Goal: Task Accomplishment & Management: Use online tool/utility

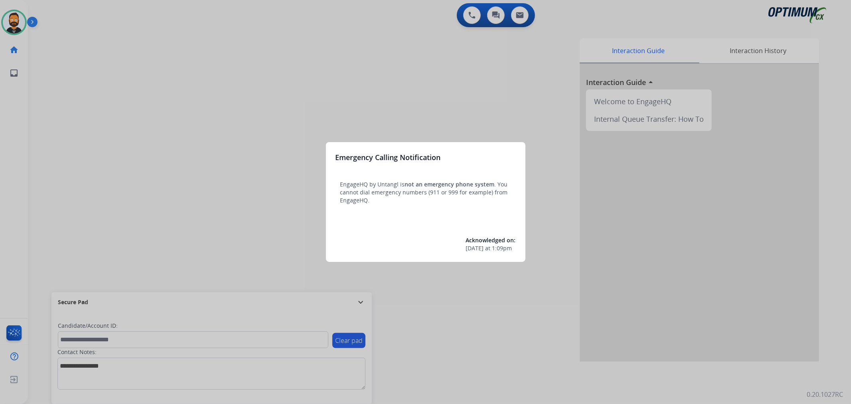
click at [363, 300] on div at bounding box center [425, 202] width 851 height 404
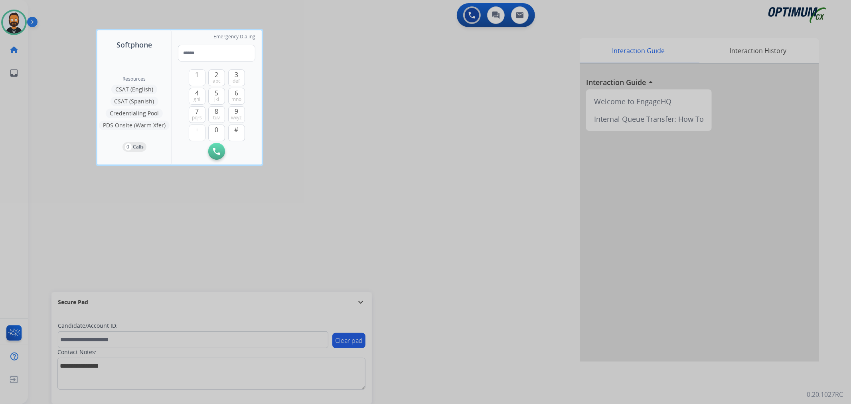
click at [363, 300] on div at bounding box center [425, 202] width 851 height 404
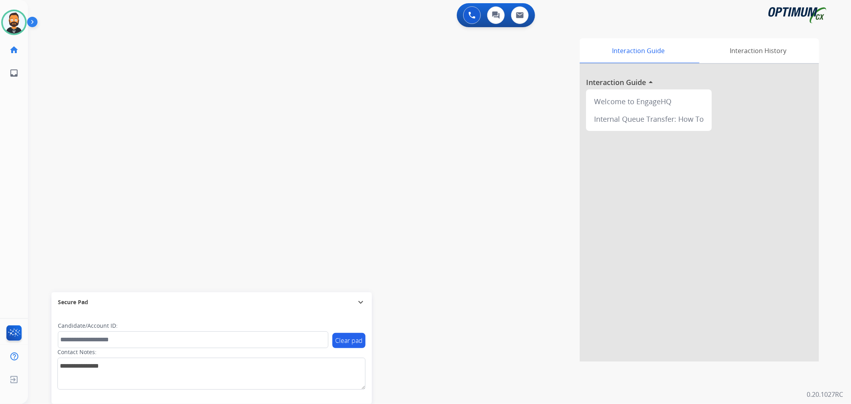
click at [354, 303] on div "Secure Pad" at bounding box center [212, 302] width 308 height 14
click at [33, 22] on img at bounding box center [34, 23] width 14 height 15
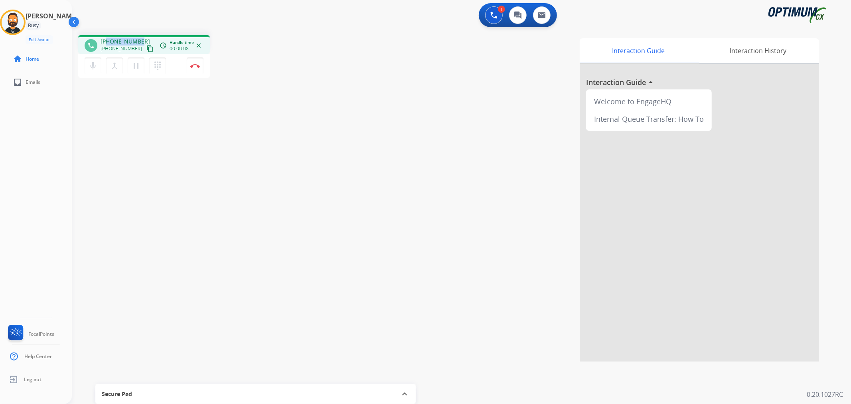
drag, startPoint x: 144, startPoint y: 36, endPoint x: 108, endPoint y: 39, distance: 36.1
click at [108, 39] on div "phone +16784997456 +16784997456 content_copy access_time Call metrics Queue 00:…" at bounding box center [144, 44] width 132 height 19
copy span "6784997456"
click at [192, 66] on img at bounding box center [195, 66] width 10 height 4
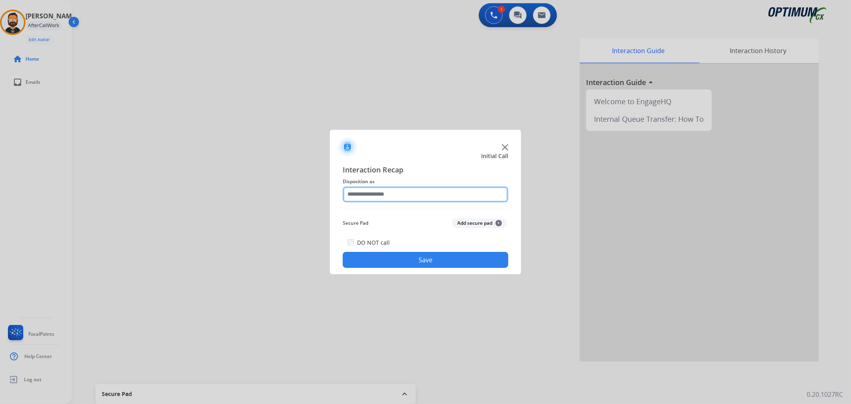
click at [402, 199] on input "text" at bounding box center [426, 194] width 166 height 16
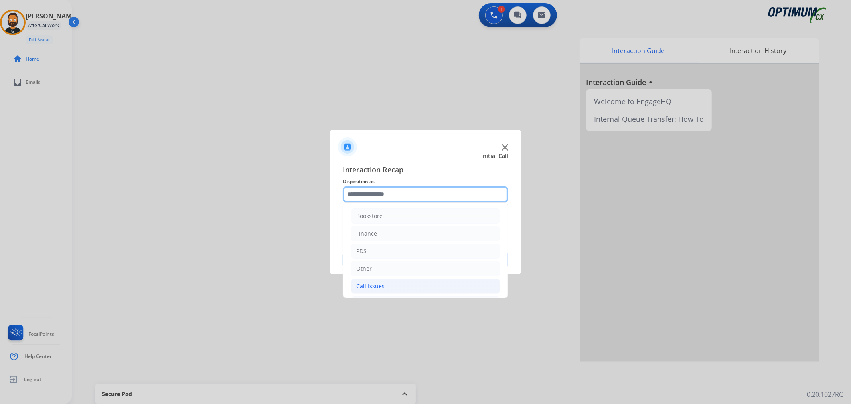
scroll to position [55, 0]
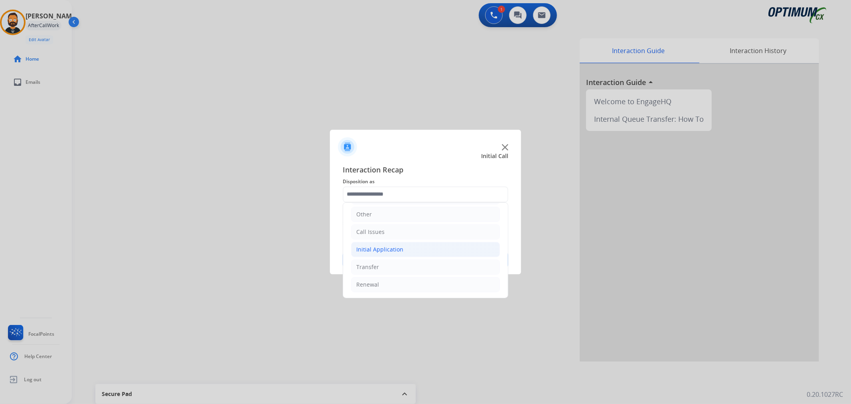
click at [405, 252] on li "Initial Application" at bounding box center [425, 249] width 149 height 15
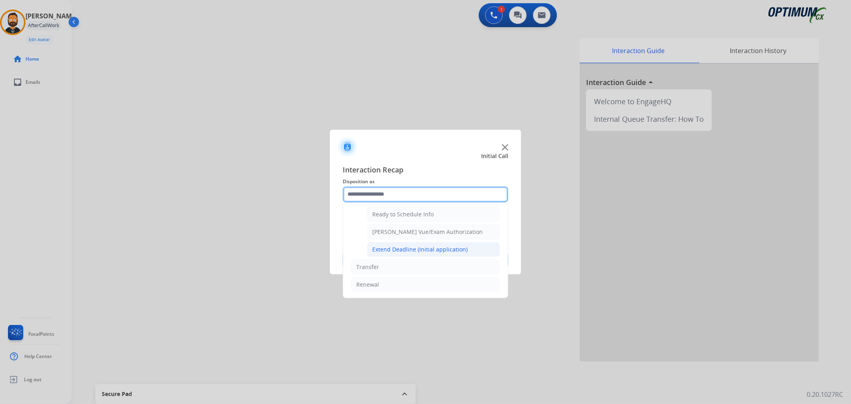
scroll to position [412, 0]
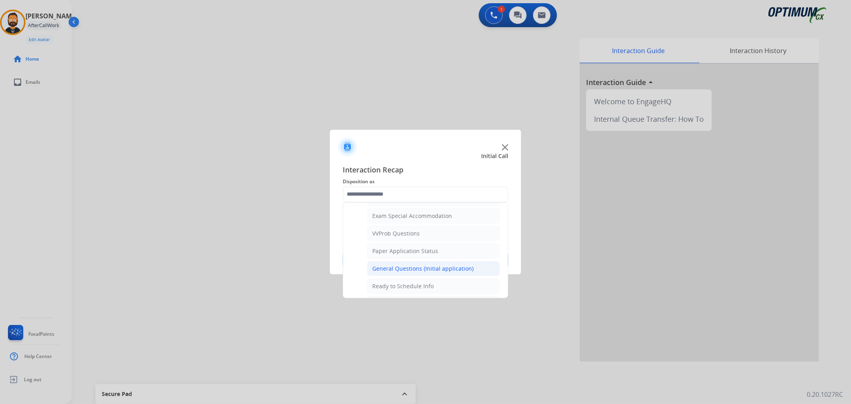
click at [405, 269] on div "General Questions (Initial application)" at bounding box center [422, 269] width 101 height 8
type input "**********"
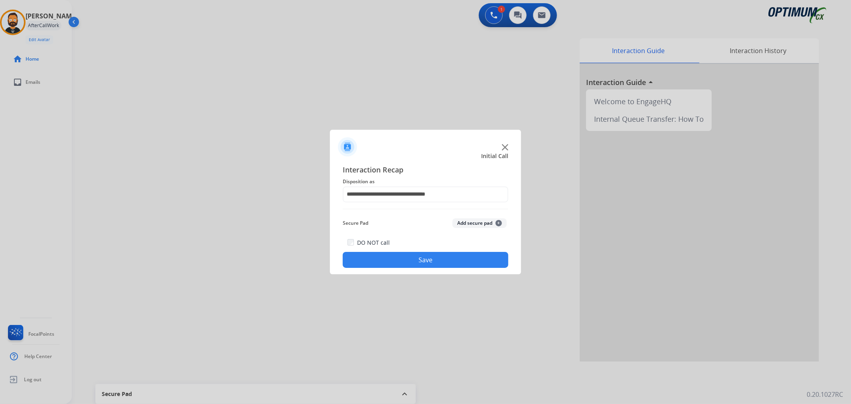
click at [406, 260] on button "Save" at bounding box center [426, 260] width 166 height 16
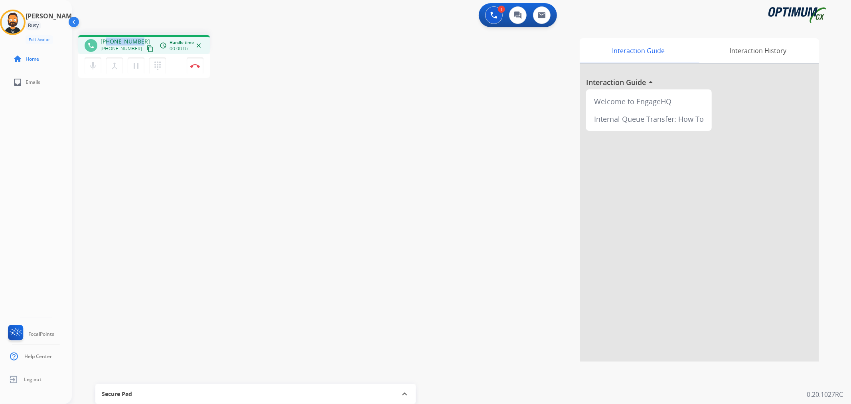
drag, startPoint x: 138, startPoint y: 38, endPoint x: 107, endPoint y: 38, distance: 31.5
click at [107, 38] on span "+12126710027" at bounding box center [125, 42] width 49 height 8
copy span "2126710027"
click at [138, 61] on mat-icon "pause" at bounding box center [136, 66] width 10 height 10
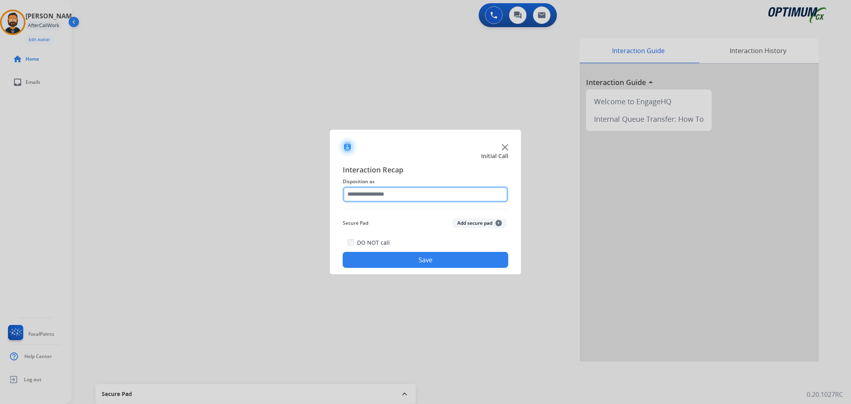
click at [397, 192] on input "text" at bounding box center [426, 194] width 166 height 16
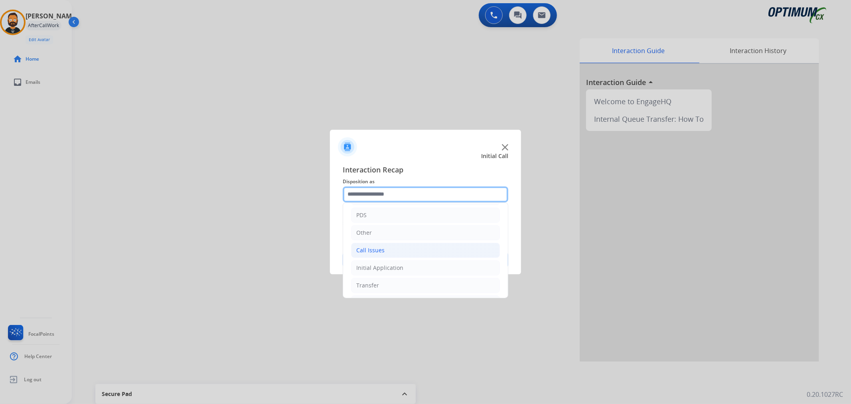
scroll to position [55, 0]
click at [398, 246] on div "Initial Application" at bounding box center [379, 249] width 47 height 8
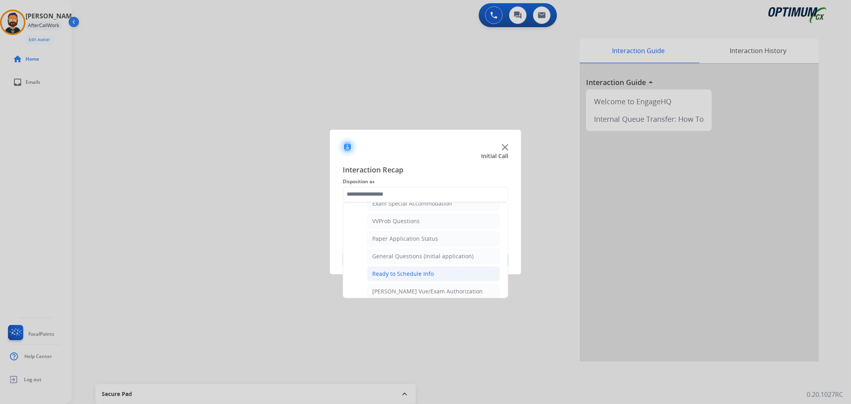
click at [394, 273] on div "Ready to Schedule Info" at bounding box center [402, 274] width 61 height 8
type input "**********"
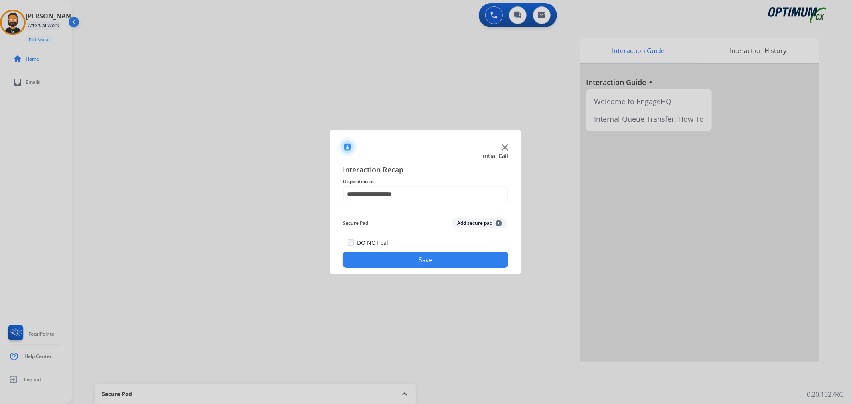
click at [394, 266] on button "Save" at bounding box center [426, 260] width 166 height 16
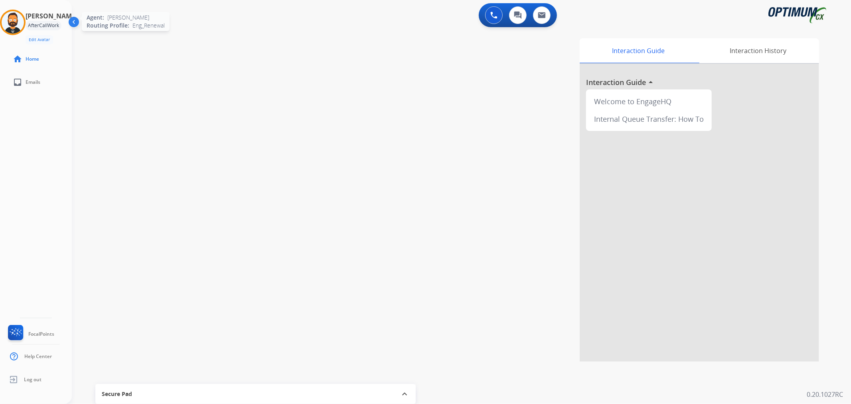
click at [8, 17] on img at bounding box center [13, 22] width 22 height 22
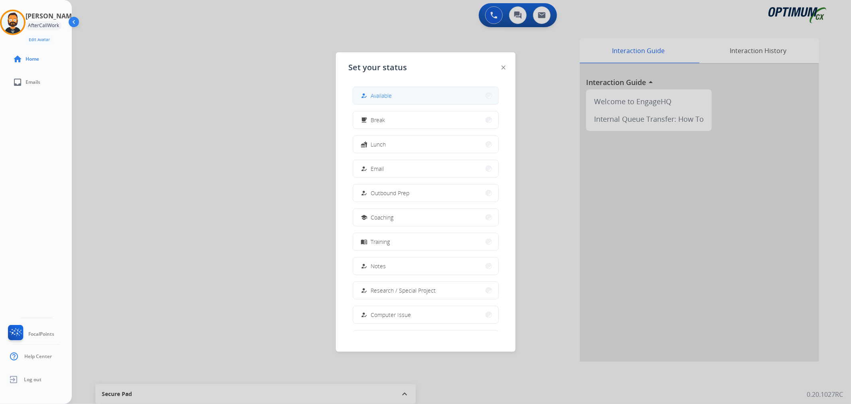
click at [398, 96] on button "how_to_reg Available" at bounding box center [425, 95] width 145 height 17
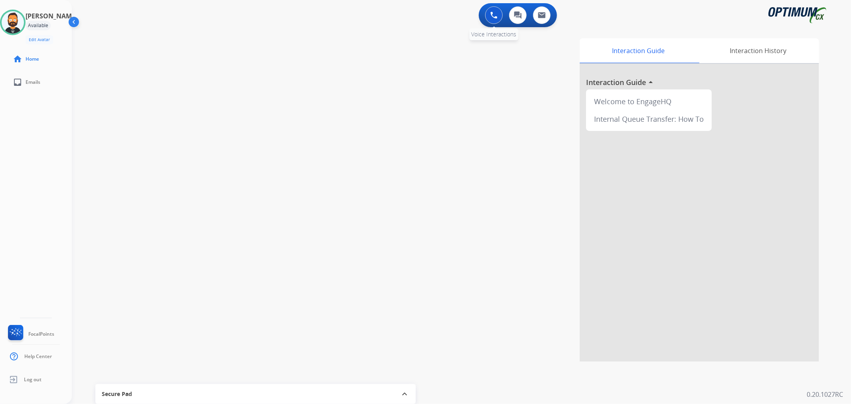
click at [491, 12] on img at bounding box center [494, 15] width 7 height 7
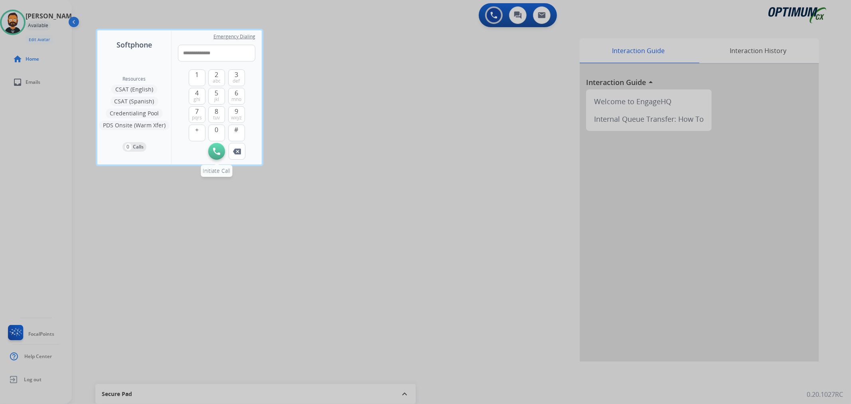
type input "**********"
click at [216, 150] on img at bounding box center [216, 151] width 7 height 7
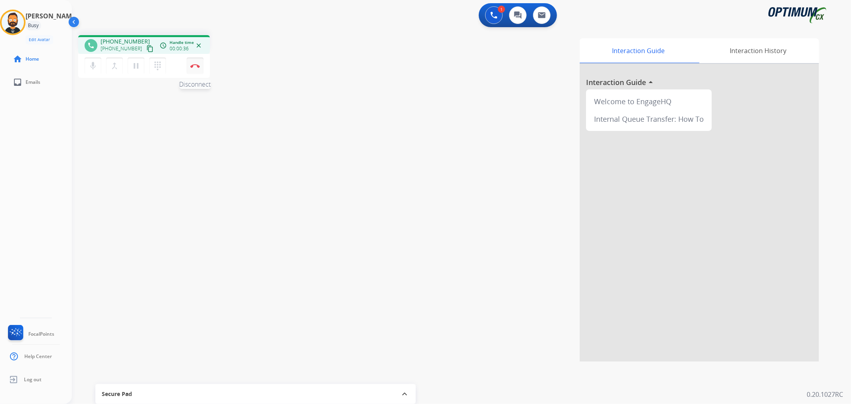
click at [195, 60] on button "Disconnect" at bounding box center [195, 65] width 17 height 17
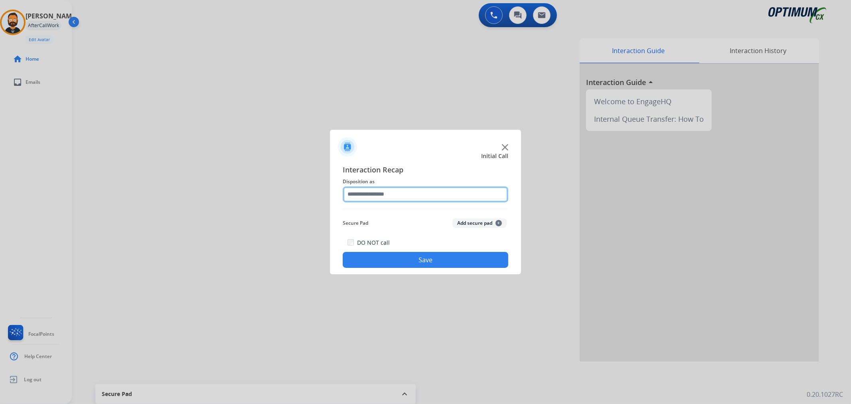
click at [426, 198] on input "text" at bounding box center [426, 194] width 166 height 16
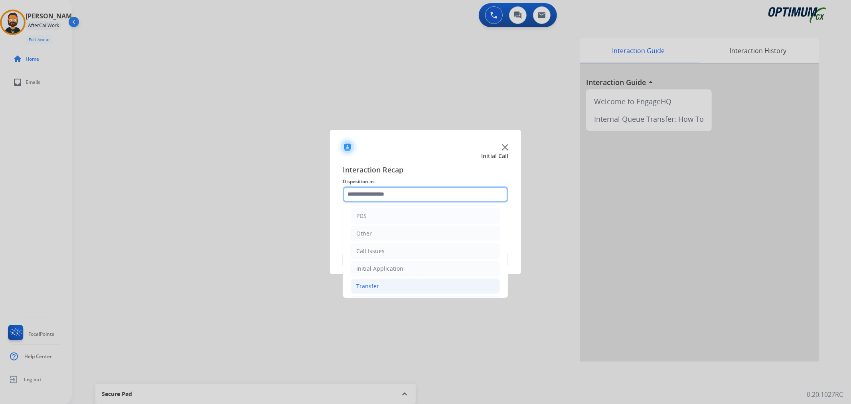
scroll to position [55, 0]
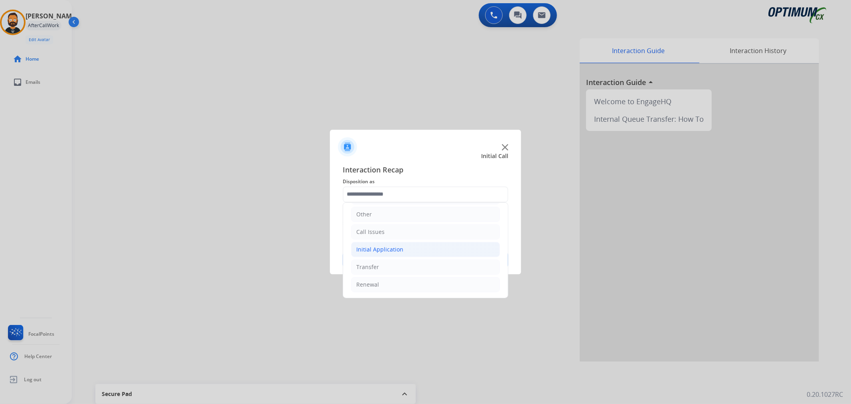
click at [384, 247] on div "Initial Application" at bounding box center [379, 249] width 47 height 8
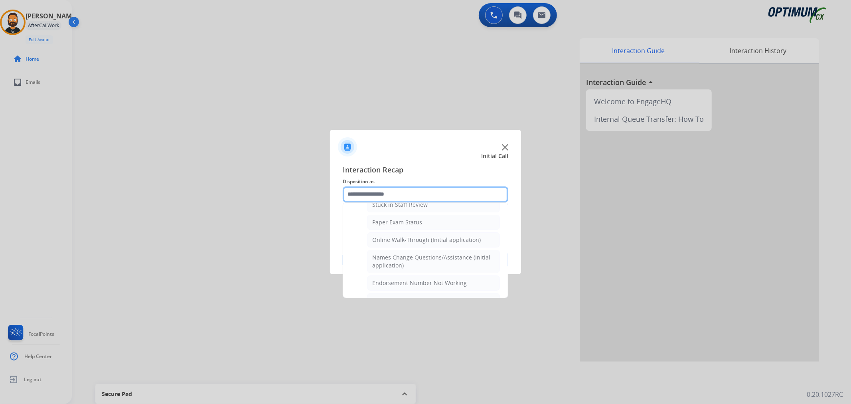
scroll to position [0, 0]
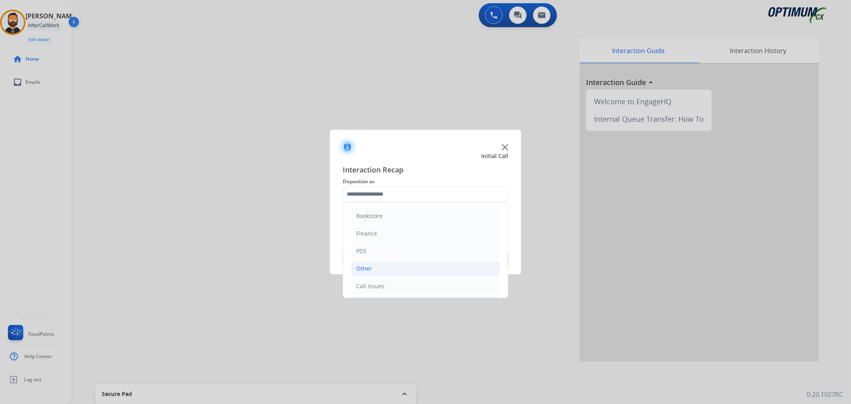
click at [360, 265] on div "Other" at bounding box center [364, 269] width 16 height 8
click at [378, 230] on div "Call Issues" at bounding box center [370, 232] width 28 height 8
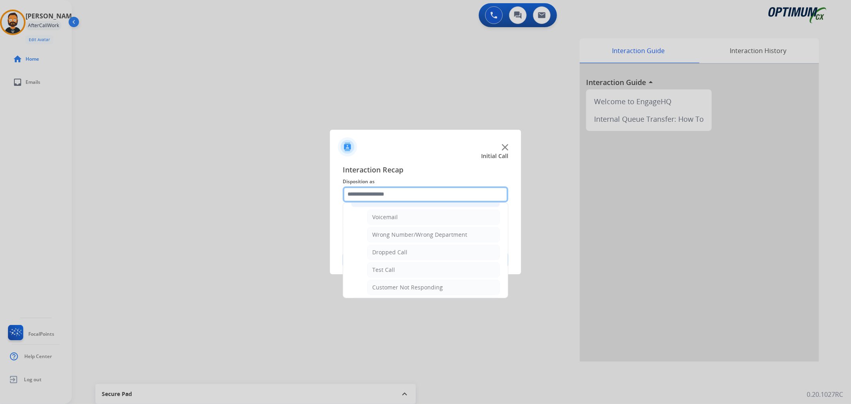
scroll to position [69, 0]
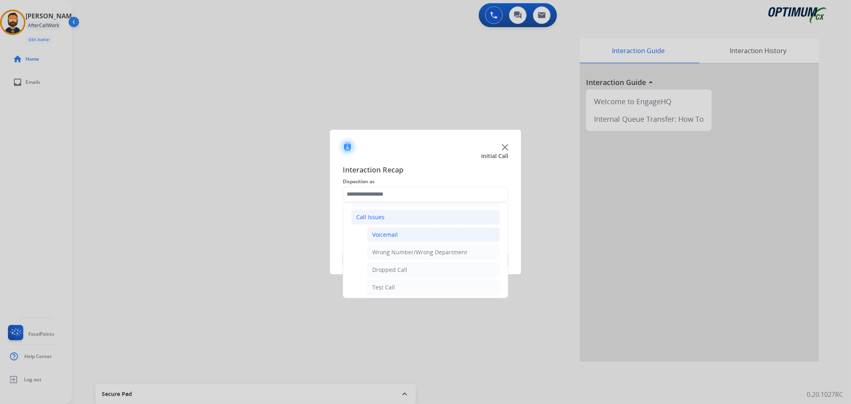
click at [388, 237] on div "Voicemail" at bounding box center [385, 235] width 26 height 8
type input "*********"
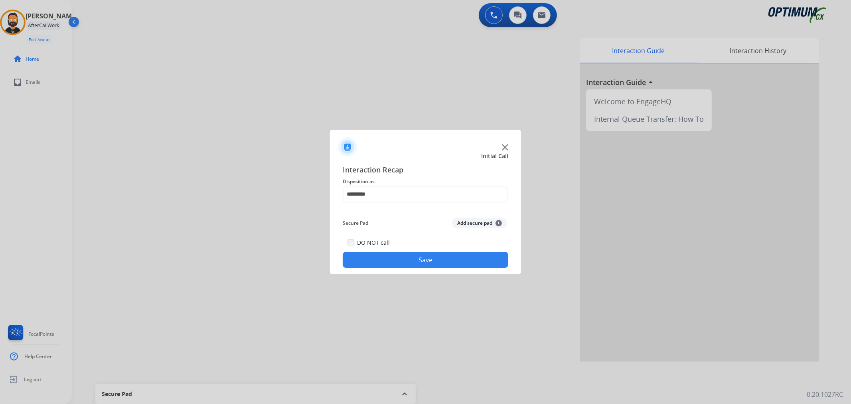
click at [398, 250] on div "DO NOT call Save" at bounding box center [426, 252] width 166 height 30
click at [391, 244] on div "DO NOT call Save" at bounding box center [426, 252] width 166 height 30
click at [390, 265] on button "Save" at bounding box center [426, 260] width 166 height 16
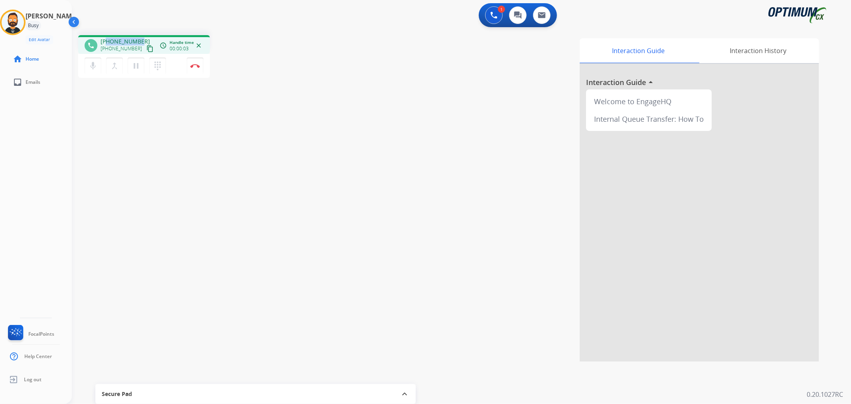
drag, startPoint x: 139, startPoint y: 37, endPoint x: 108, endPoint y: 37, distance: 31.1
click at [108, 37] on div "phone +15127910924 +15127910924 content_copy access_time Call metrics Queue 00:…" at bounding box center [144, 44] width 132 height 19
copy span "5127910924"
click at [195, 63] on button "Disconnect" at bounding box center [195, 65] width 17 height 17
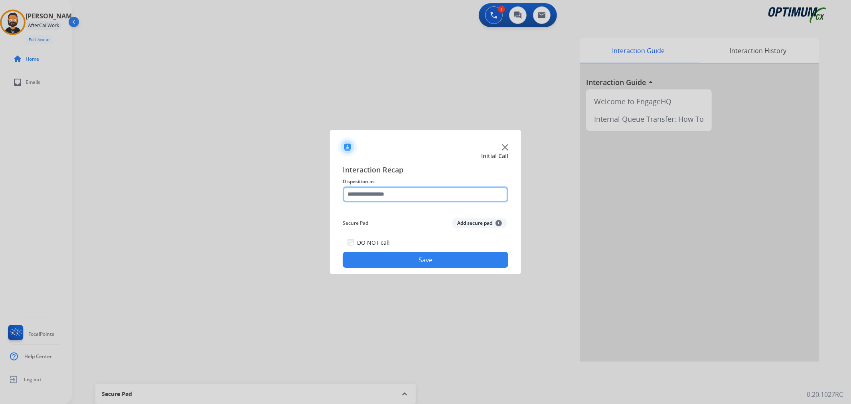
click at [393, 190] on input "text" at bounding box center [426, 194] width 166 height 16
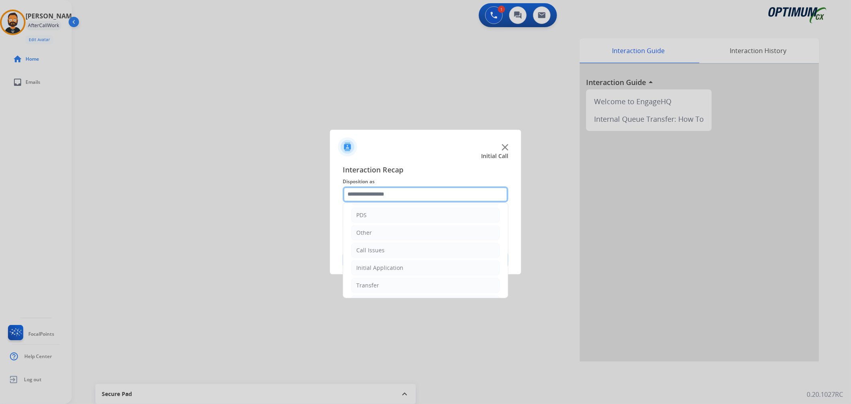
scroll to position [55, 0]
click at [370, 286] on div "Renewal" at bounding box center [367, 285] width 23 height 8
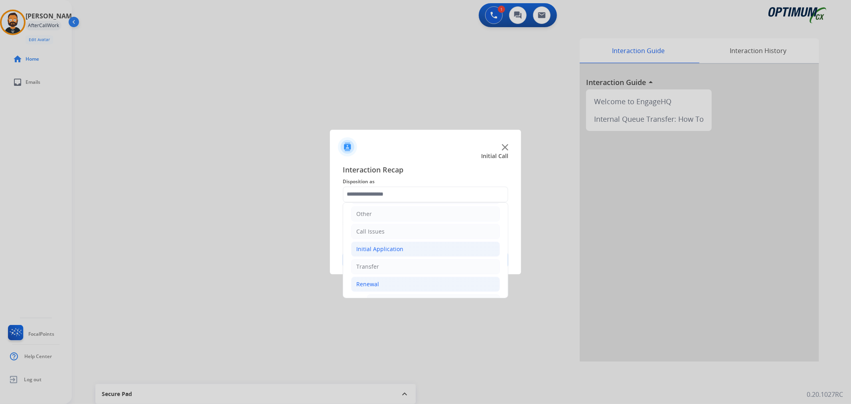
click at [389, 244] on li "Initial Application" at bounding box center [425, 248] width 149 height 15
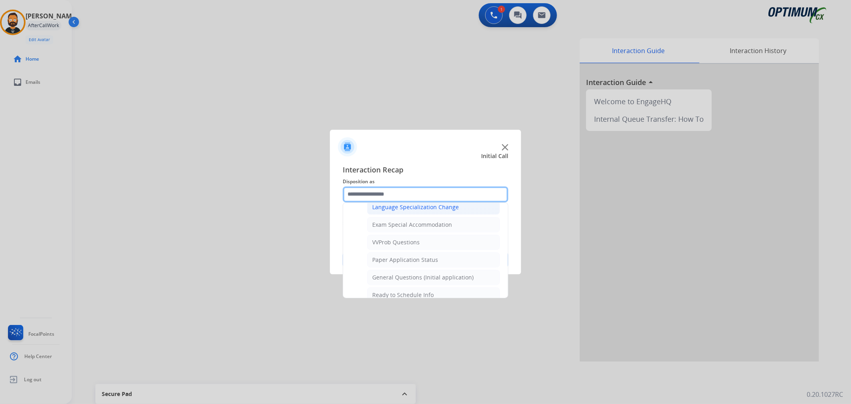
scroll to position [424, 0]
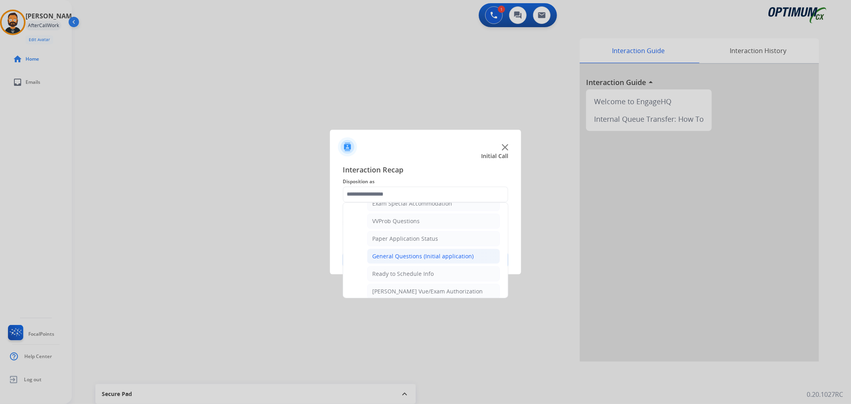
click at [397, 254] on div "General Questions (Initial application)" at bounding box center [422, 256] width 101 height 8
type input "**********"
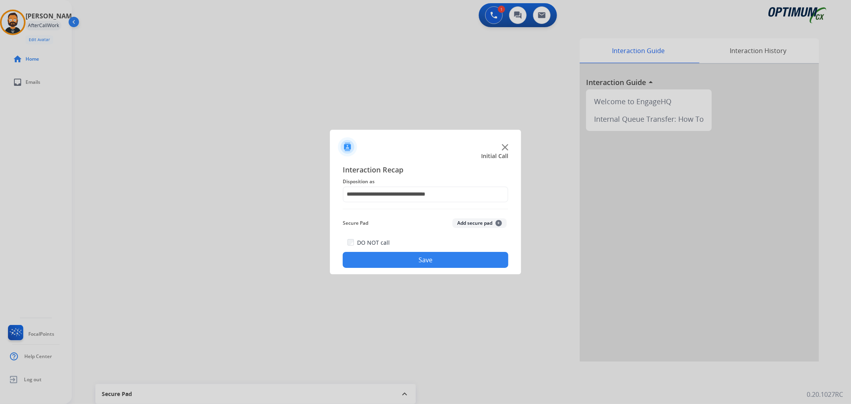
click at [398, 254] on button "Save" at bounding box center [426, 260] width 166 height 16
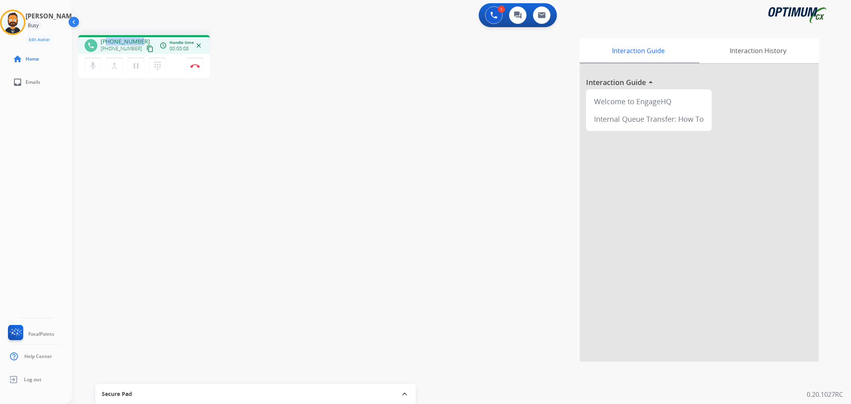
drag, startPoint x: 140, startPoint y: 39, endPoint x: 107, endPoint y: 41, distance: 33.2
click at [107, 41] on div "+12194556609 +12194556609 content_copy" at bounding box center [128, 46] width 54 height 16
copy span "2194556609"
click at [194, 67] on img at bounding box center [195, 66] width 10 height 4
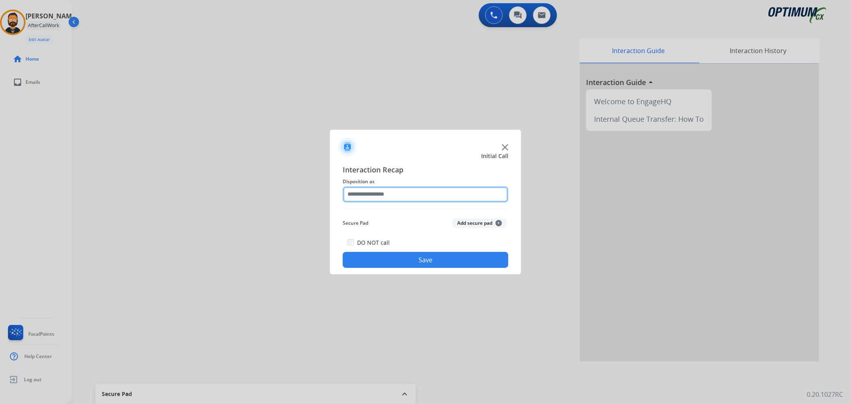
click at [381, 194] on input "text" at bounding box center [426, 194] width 166 height 16
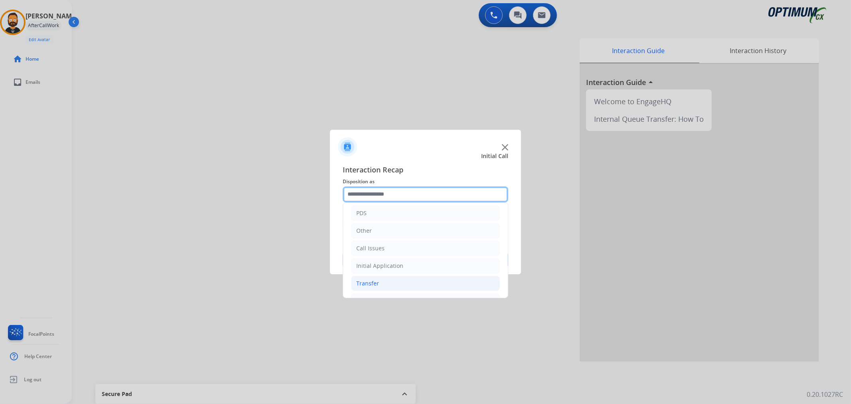
scroll to position [55, 0]
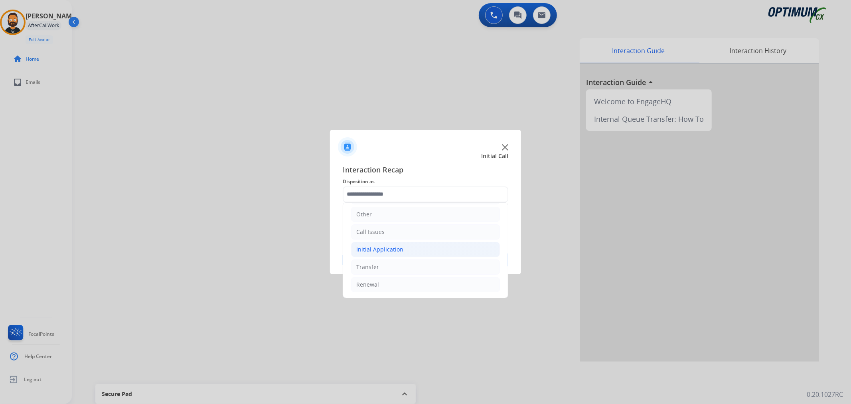
click at [384, 249] on div "Initial Application" at bounding box center [379, 249] width 47 height 8
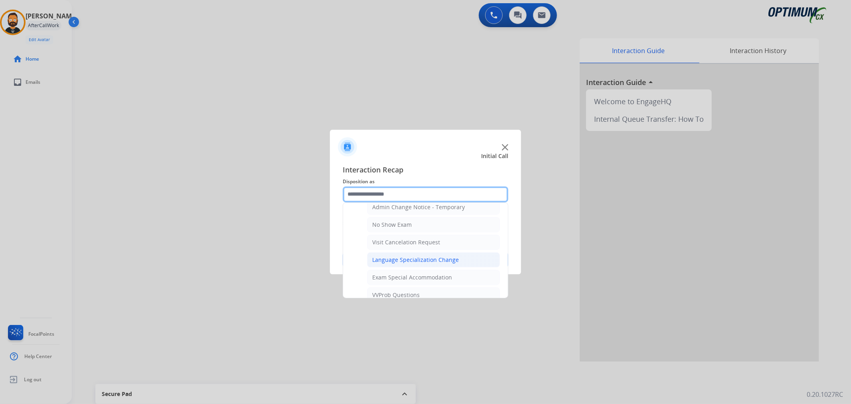
scroll to position [424, 0]
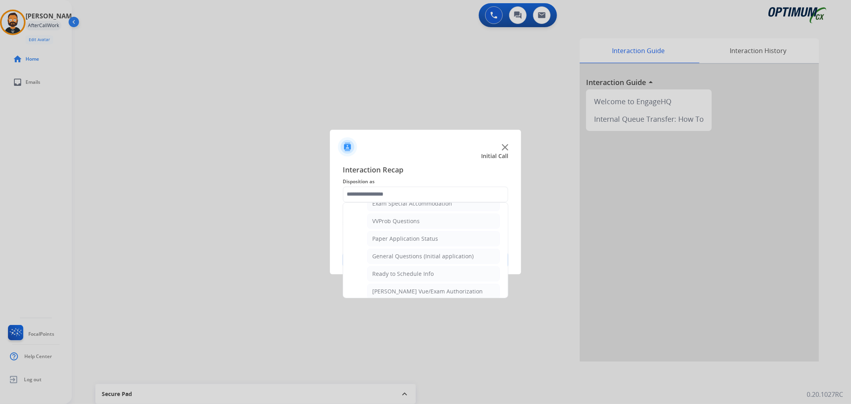
click at [405, 260] on div "General Questions (Initial application)" at bounding box center [422, 256] width 101 height 8
type input "**********"
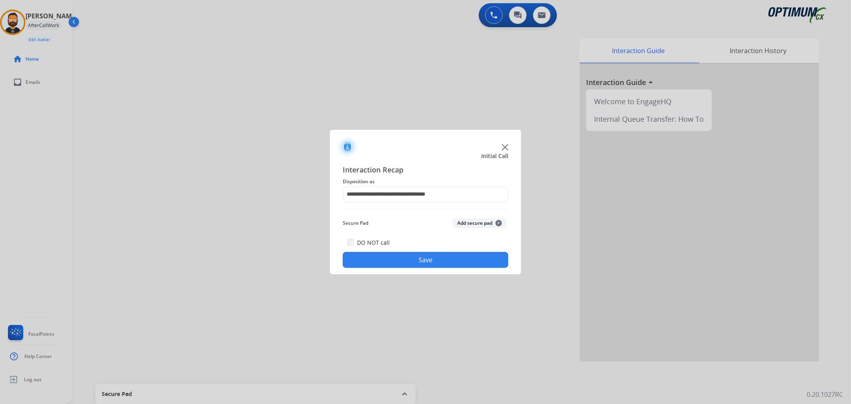
click at [405, 261] on button "Save" at bounding box center [426, 260] width 166 height 16
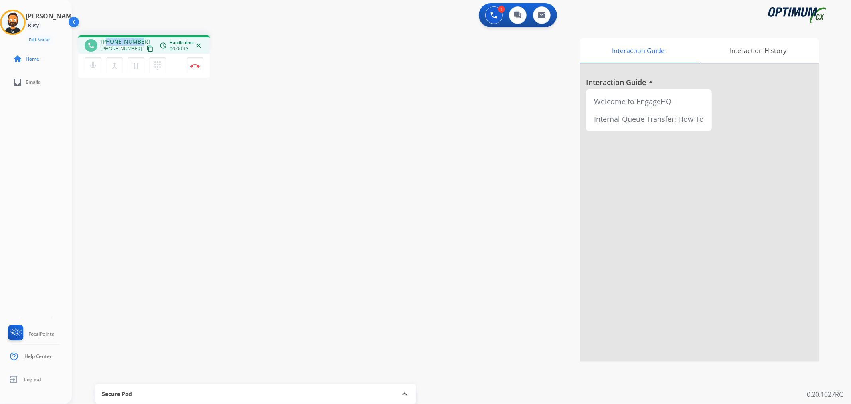
drag, startPoint x: 140, startPoint y: 38, endPoint x: 108, endPoint y: 36, distance: 32.4
click at [108, 36] on div "phone +19737328011 +19737328011 content_copy access_time Call metrics Queue 00:…" at bounding box center [144, 44] width 132 height 19
copy span "9737328011"
click at [193, 61] on button "Disconnect" at bounding box center [195, 65] width 17 height 17
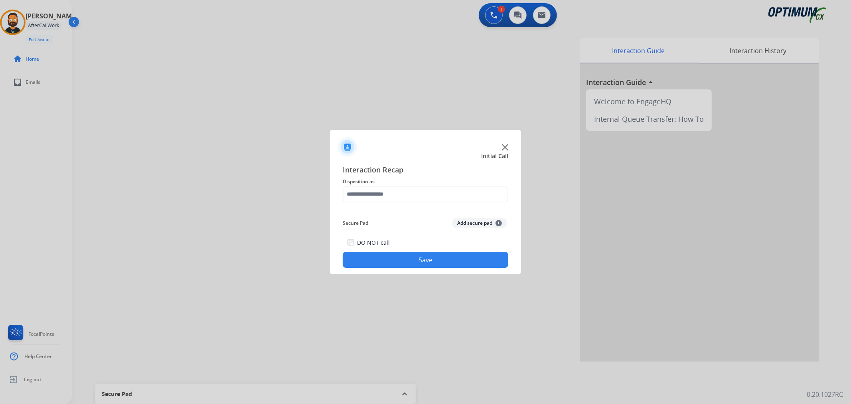
click at [388, 184] on span "Disposition as" at bounding box center [426, 182] width 166 height 10
click at [390, 192] on input "text" at bounding box center [426, 194] width 166 height 16
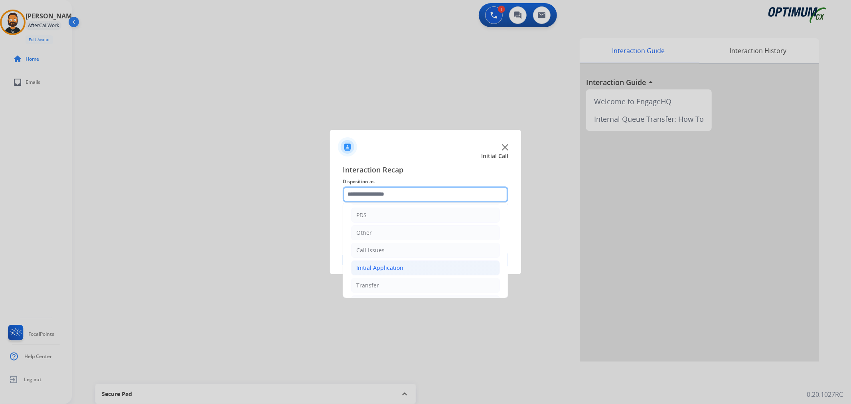
scroll to position [55, 0]
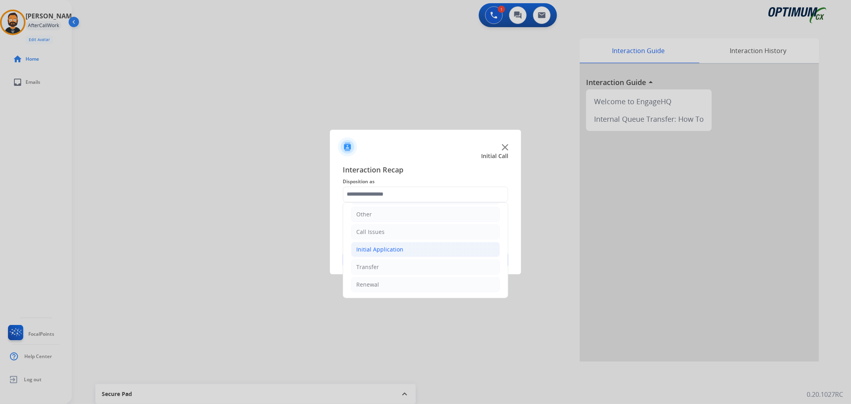
click at [394, 249] on div "Initial Application" at bounding box center [379, 249] width 47 height 8
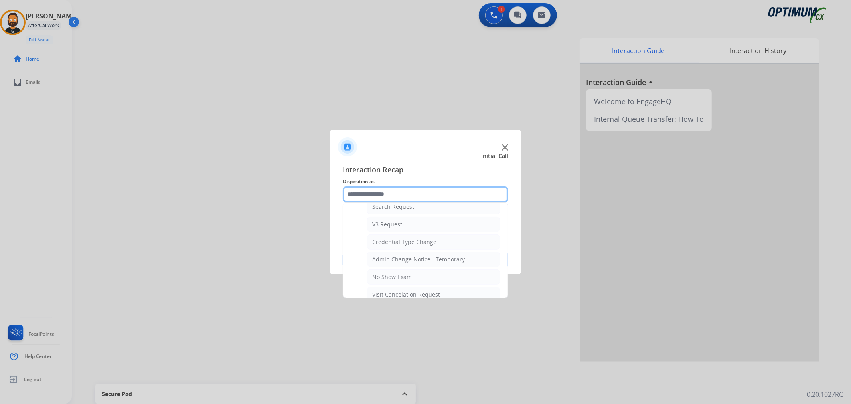
scroll to position [424, 0]
click at [399, 277] on div "Ready to Schedule Info" at bounding box center [402, 274] width 61 height 8
type input "**********"
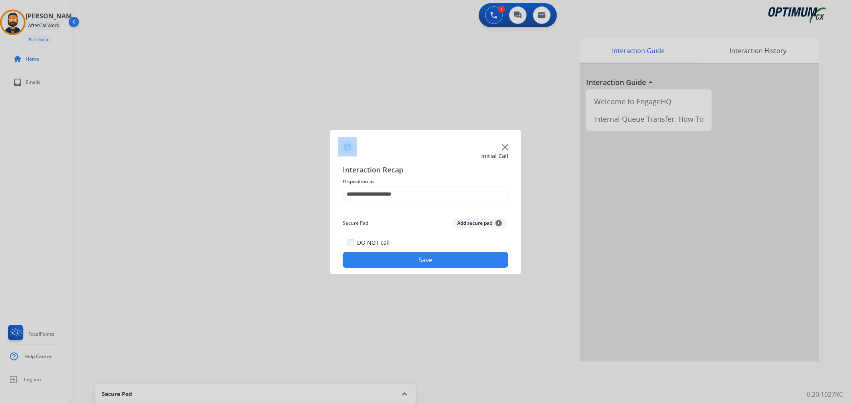
click at [399, 277] on div at bounding box center [425, 202] width 851 height 404
click at [398, 262] on button "Save" at bounding box center [426, 260] width 166 height 16
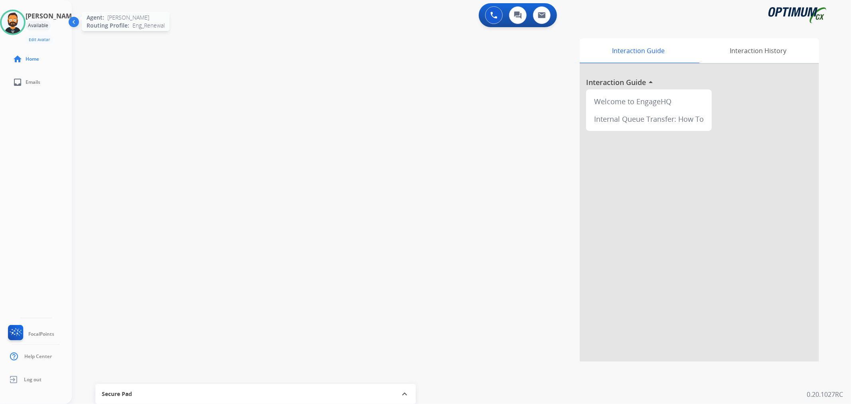
click at [20, 15] on img at bounding box center [13, 22] width 22 height 22
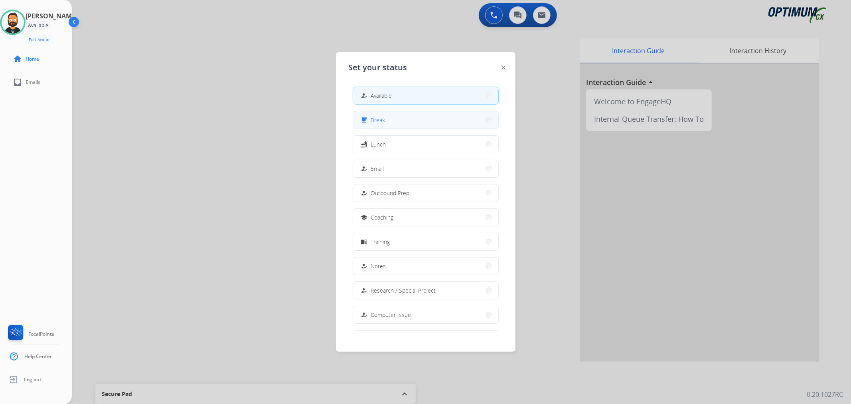
click at [388, 123] on button "free_breakfast Break" at bounding box center [425, 119] width 145 height 17
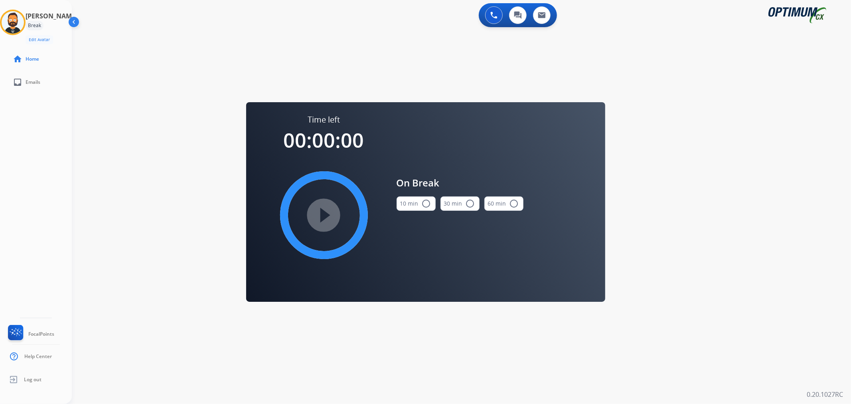
click at [409, 210] on div "10 min radio_button_unchecked" at bounding box center [416, 203] width 39 height 27
click at [269, 220] on div "play_circle_filled" at bounding box center [324, 215] width 120 height 120
click at [326, 213] on div "play_circle_filled" at bounding box center [324, 215] width 120 height 120
click at [410, 194] on div "10 min radio_button_unchecked" at bounding box center [416, 203] width 39 height 27
click at [410, 208] on button "10 min radio_button_unchecked" at bounding box center [416, 203] width 39 height 14
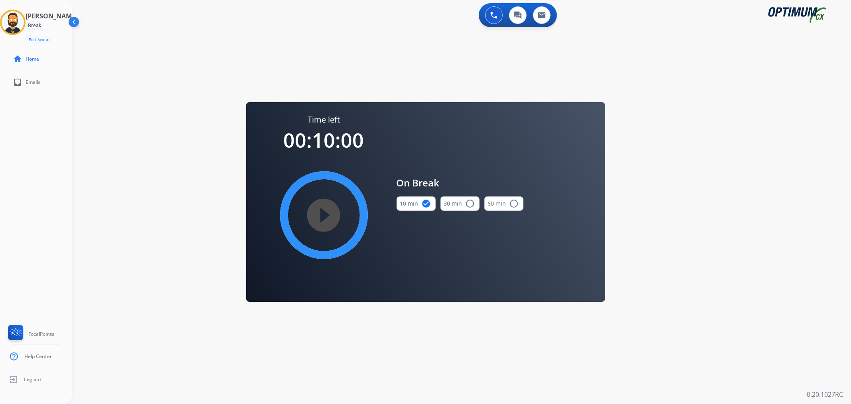
click at [326, 214] on mat-icon "play_circle_filled" at bounding box center [324, 215] width 10 height 10
drag, startPoint x: 16, startPoint y: 25, endPoint x: 49, endPoint y: 34, distance: 34.3
click at [16, 25] on icon at bounding box center [13, 23] width 26 height 26
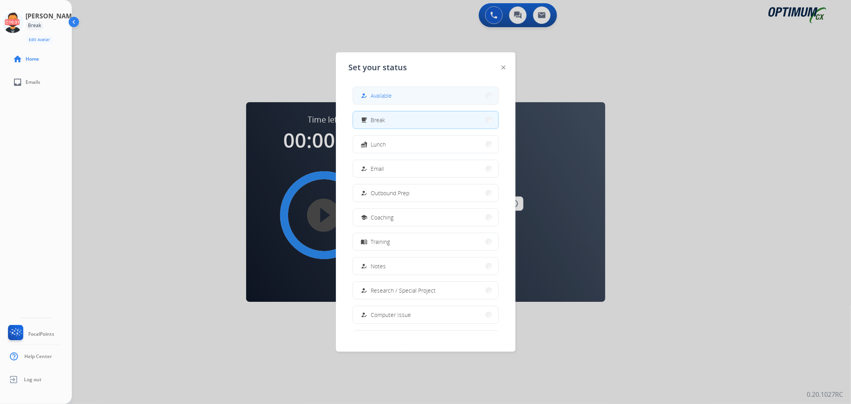
click at [376, 98] on span "Available" at bounding box center [381, 95] width 21 height 8
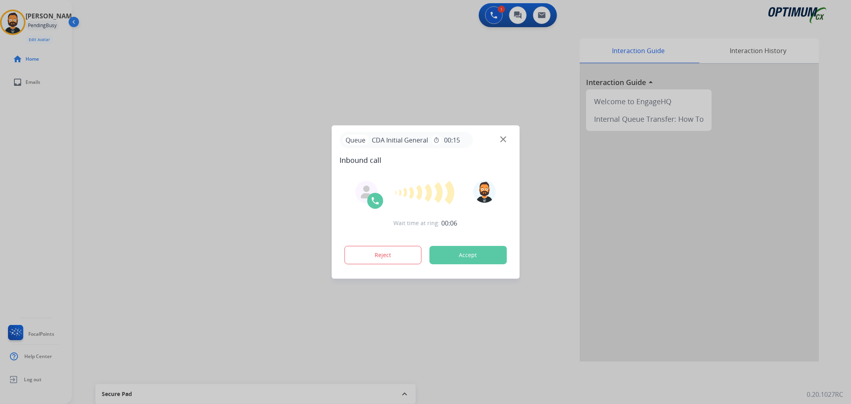
click at [103, 205] on div at bounding box center [425, 202] width 851 height 404
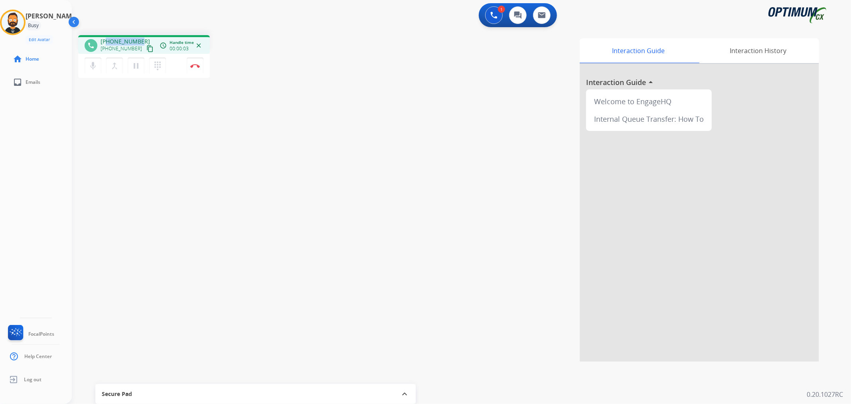
drag, startPoint x: 137, startPoint y: 38, endPoint x: 107, endPoint y: 39, distance: 30.7
click at [107, 39] on span "+12764928922" at bounding box center [125, 42] width 49 height 8
copy span "2764928922"
click at [192, 68] on button "Disconnect" at bounding box center [195, 65] width 17 height 17
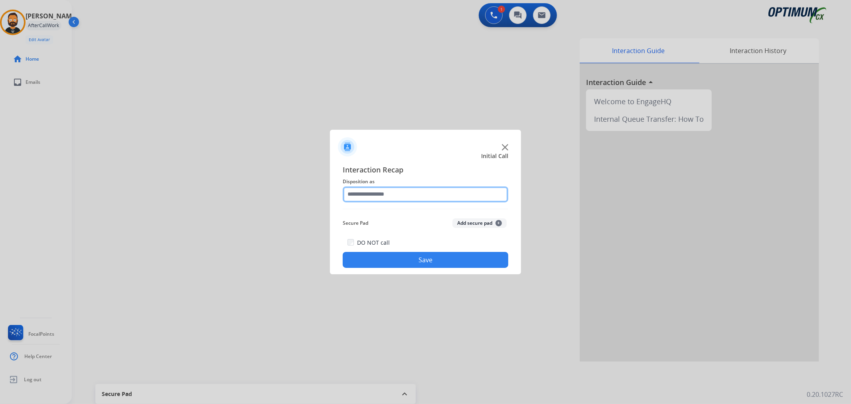
click at [363, 191] on input "text" at bounding box center [426, 194] width 166 height 16
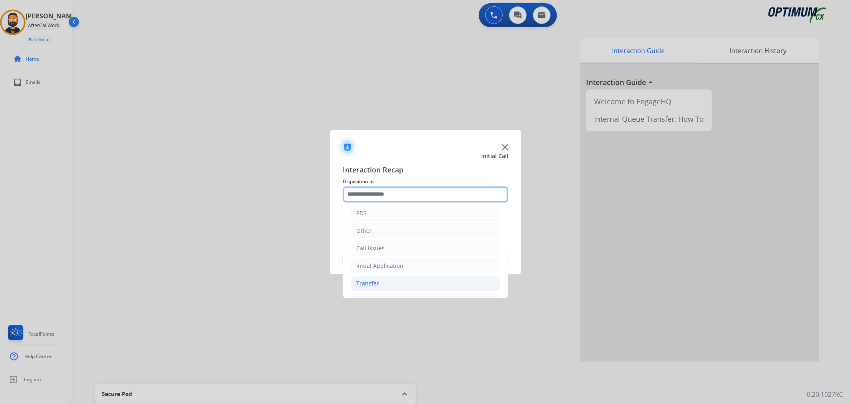
scroll to position [55, 0]
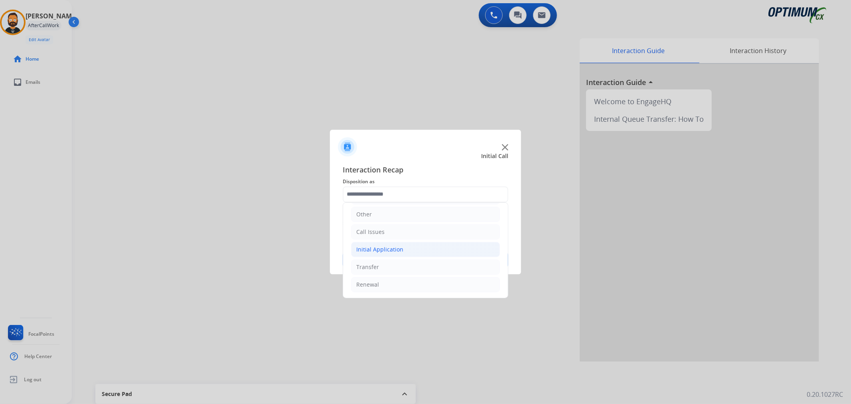
click at [386, 250] on div "Initial Application" at bounding box center [379, 249] width 47 height 8
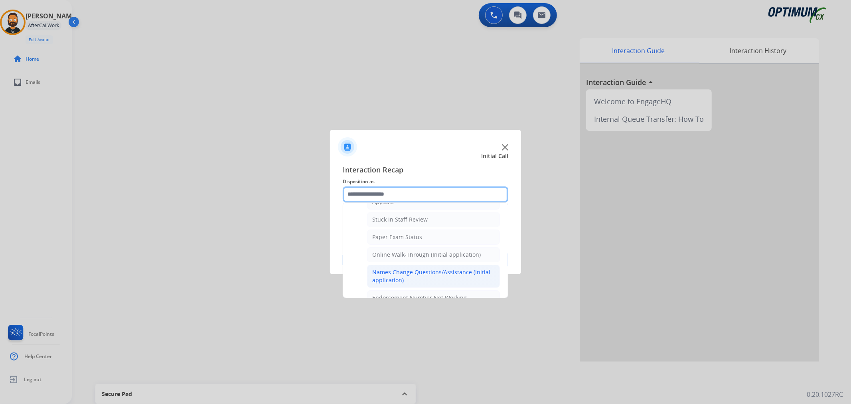
scroll to position [117, 0]
click at [408, 270] on li "Online Walk-Through (Initial application)" at bounding box center [433, 274] width 133 height 15
type input "**********"
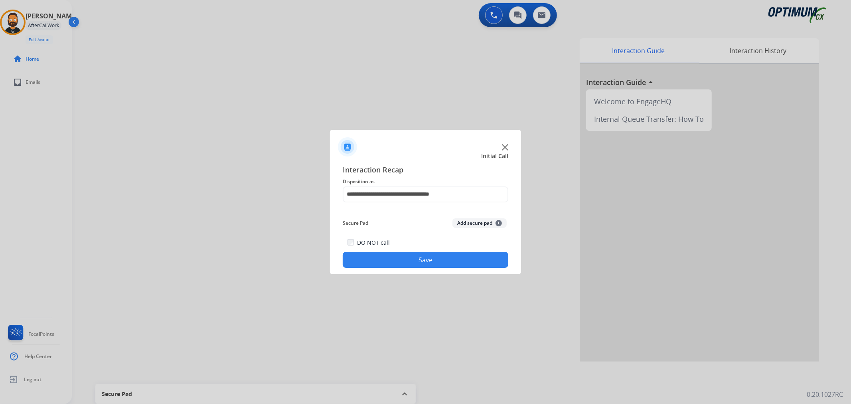
click at [407, 260] on button "Save" at bounding box center [426, 260] width 166 height 16
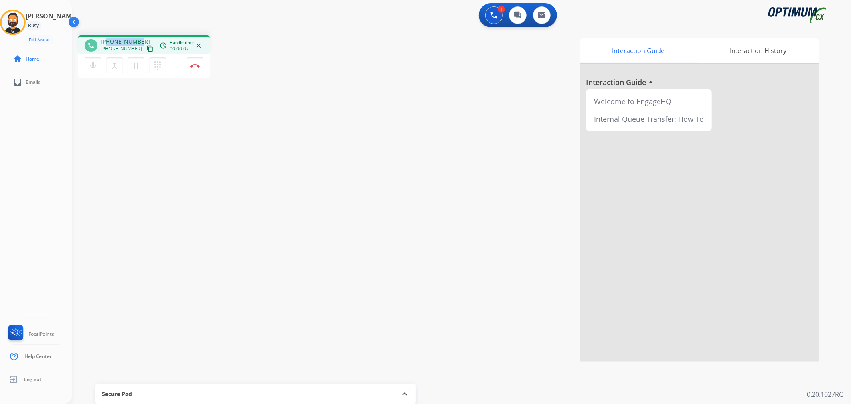
drag, startPoint x: 138, startPoint y: 41, endPoint x: 105, endPoint y: 41, distance: 32.3
click at [105, 41] on span "+18453914692" at bounding box center [125, 42] width 49 height 8
copy span "8453914692"
click at [195, 66] on img at bounding box center [195, 66] width 10 height 4
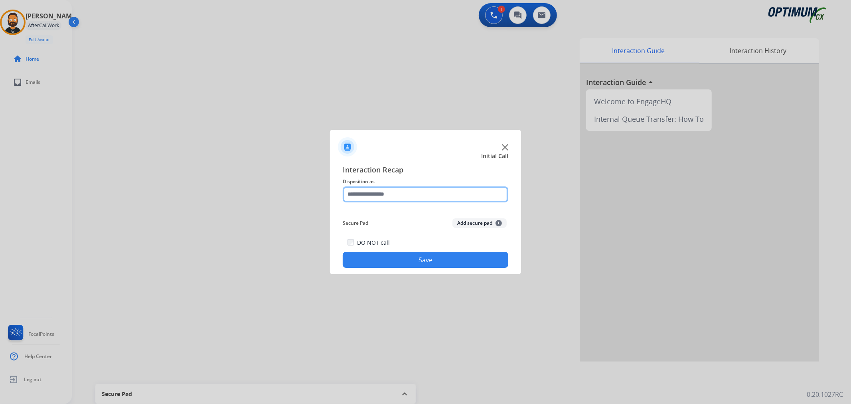
click at [401, 198] on input "text" at bounding box center [426, 194] width 166 height 16
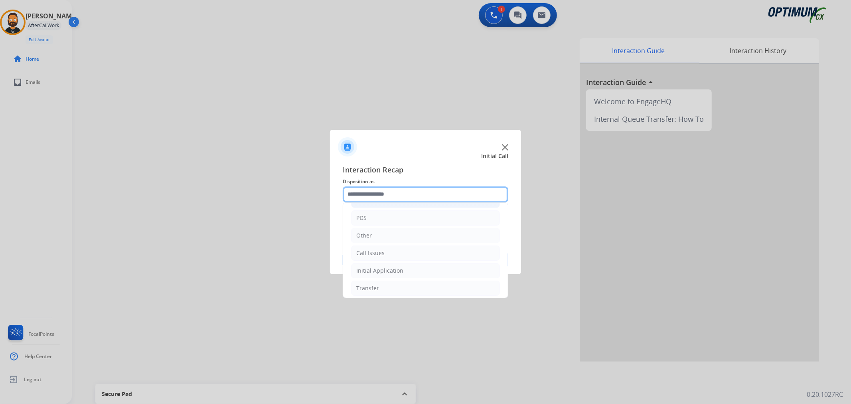
scroll to position [0, 0]
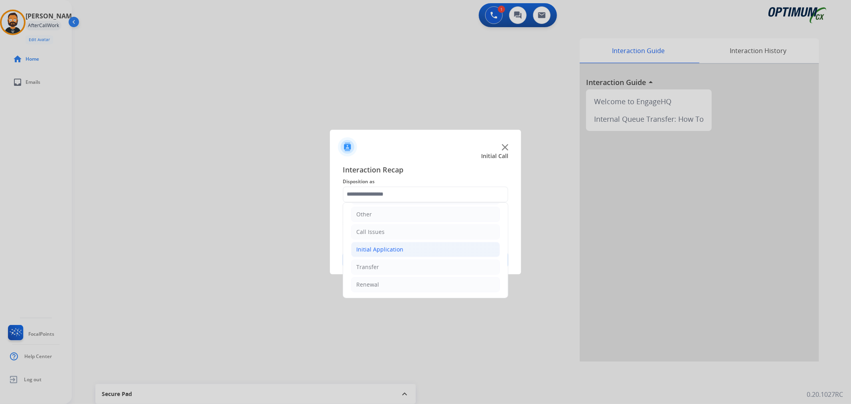
click at [388, 250] on div "Initial Application" at bounding box center [379, 249] width 47 height 8
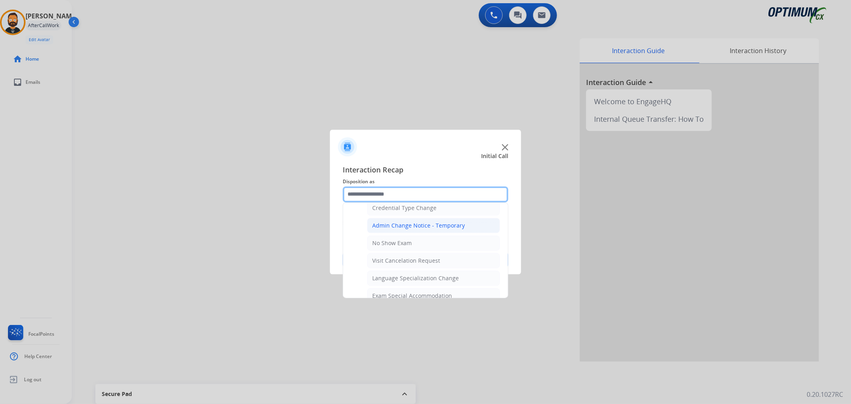
scroll to position [350, 0]
click at [416, 226] on li "No Show Exam" at bounding box center [433, 224] width 133 height 15
type input "**********"
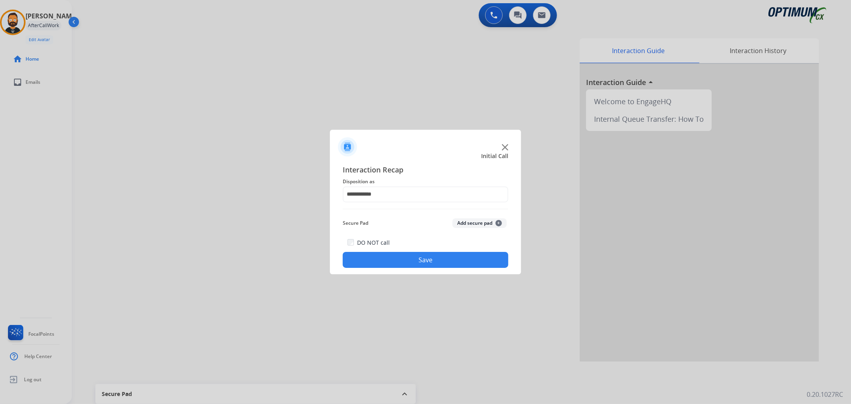
click at [415, 256] on button "Save" at bounding box center [426, 260] width 166 height 16
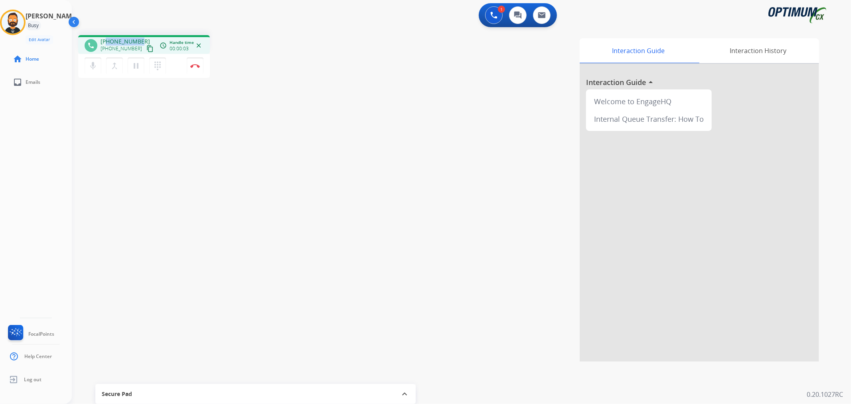
drag, startPoint x: 140, startPoint y: 38, endPoint x: 107, endPoint y: 38, distance: 32.7
click at [107, 38] on div "+16462047429 +16462047429 content_copy" at bounding box center [128, 46] width 54 height 16
copy span "6462047429"
click at [200, 62] on button "Disconnect" at bounding box center [195, 65] width 17 height 17
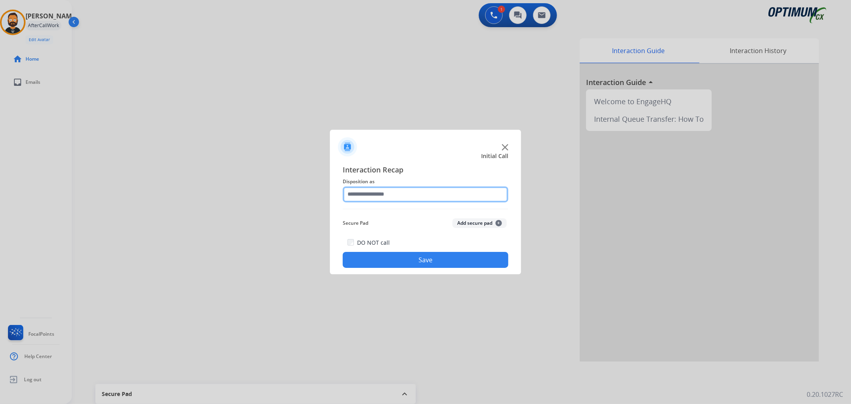
click at [360, 192] on input "text" at bounding box center [426, 194] width 166 height 16
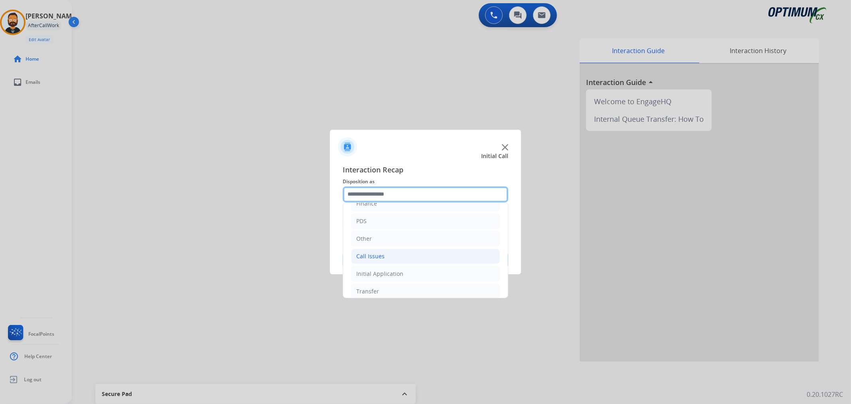
scroll to position [55, 0]
click at [383, 250] on div "Initial Application" at bounding box center [379, 249] width 47 height 8
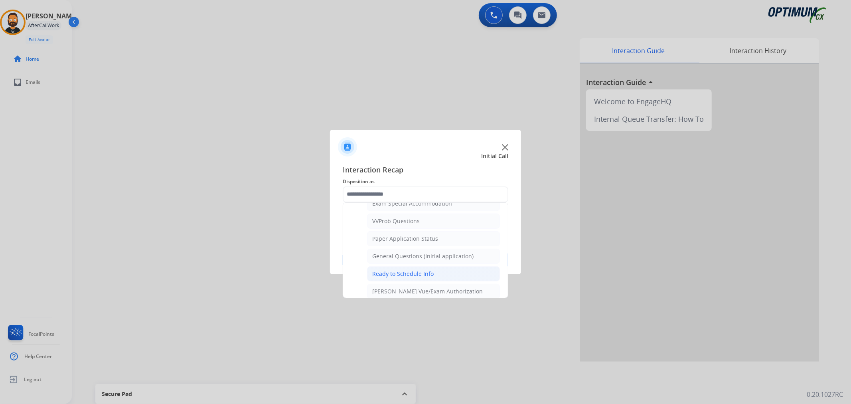
click at [387, 281] on li "Ready to Schedule Info" at bounding box center [433, 273] width 133 height 15
type input "**********"
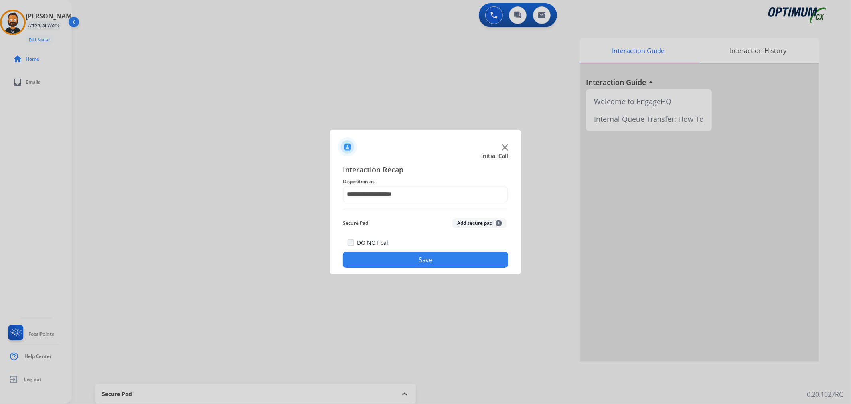
click at [388, 257] on button "Save" at bounding box center [426, 260] width 166 height 16
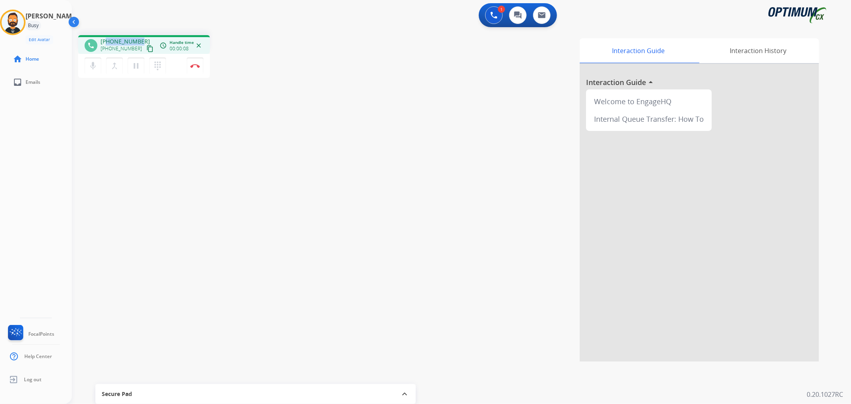
drag, startPoint x: 135, startPoint y: 38, endPoint x: 106, endPoint y: 38, distance: 28.7
click at [106, 38] on div "+15187646203 +15187646203 content_copy" at bounding box center [128, 46] width 54 height 16
copy span "5187646203"
click at [195, 65] on img at bounding box center [195, 66] width 10 height 4
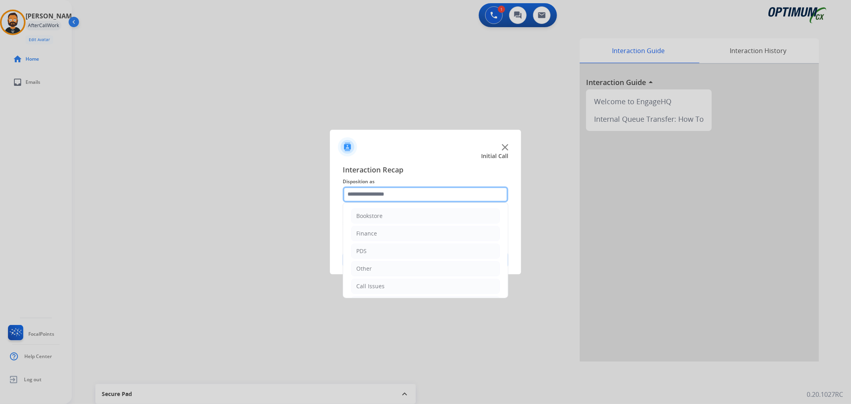
click at [387, 192] on input "text" at bounding box center [426, 194] width 166 height 16
click at [384, 248] on div "Initial Application" at bounding box center [379, 249] width 47 height 8
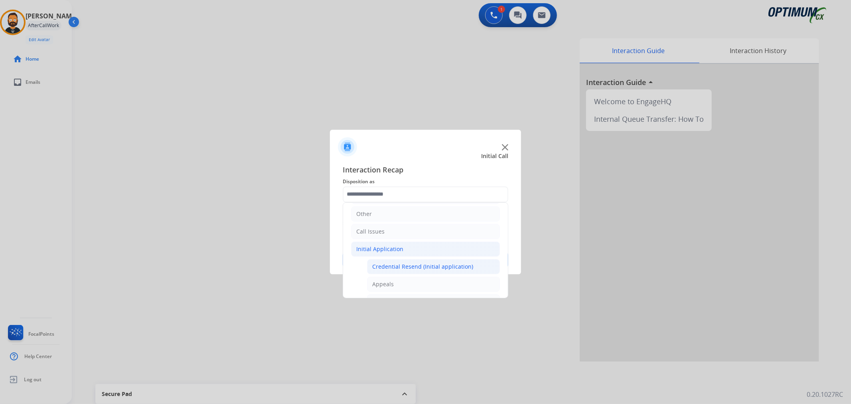
click at [384, 264] on div "Credential Resend (Initial application)" at bounding box center [422, 267] width 101 height 8
type input "**********"
click at [384, 264] on button "Save" at bounding box center [426, 260] width 166 height 16
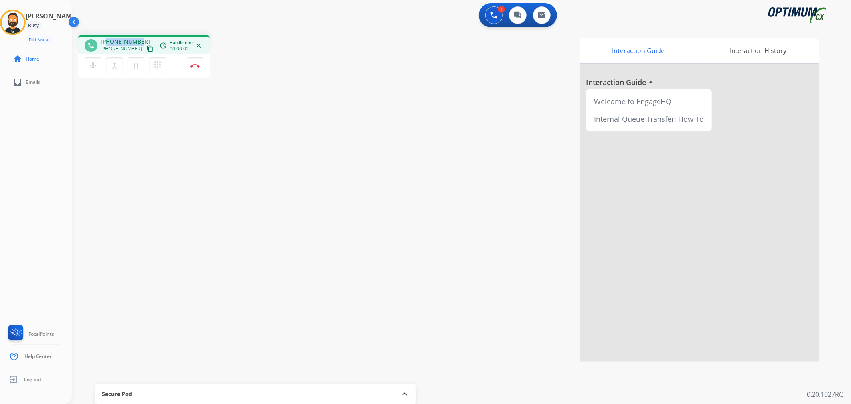
drag, startPoint x: 133, startPoint y: 39, endPoint x: 107, endPoint y: 40, distance: 26.8
click at [107, 40] on div "+18508668251 +18508668251 content_copy" at bounding box center [128, 46] width 54 height 16
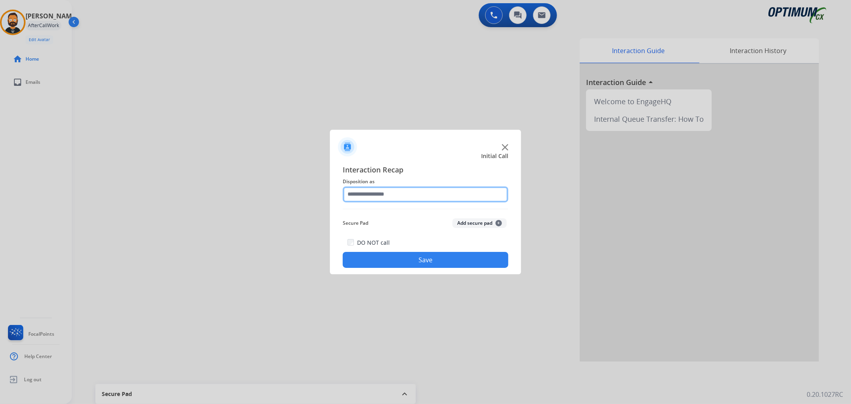
click at [364, 194] on input "text" at bounding box center [426, 194] width 166 height 16
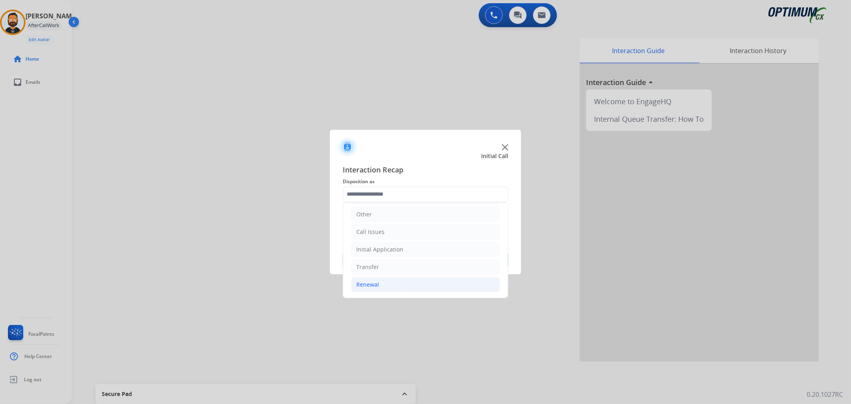
click at [392, 286] on li "Renewal" at bounding box center [425, 284] width 149 height 15
click at [390, 249] on div "General Questions (Renewal)" at bounding box center [410, 250] width 77 height 8
type input "**********"
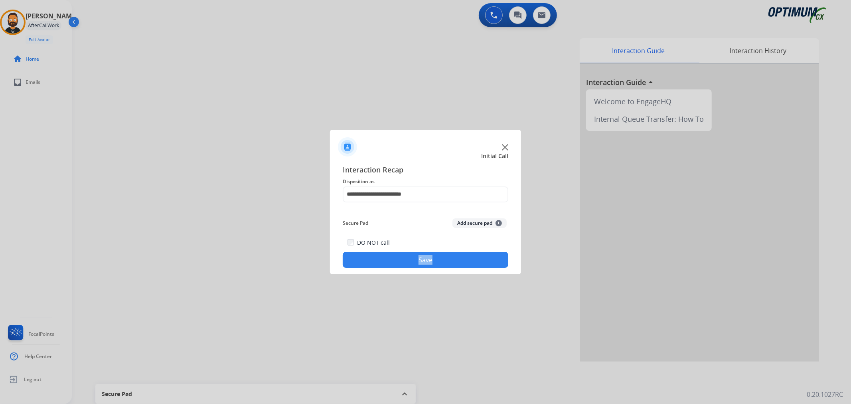
click at [390, 249] on div "DO NOT call Save" at bounding box center [426, 252] width 166 height 30
click at [380, 258] on button "Save" at bounding box center [426, 260] width 166 height 16
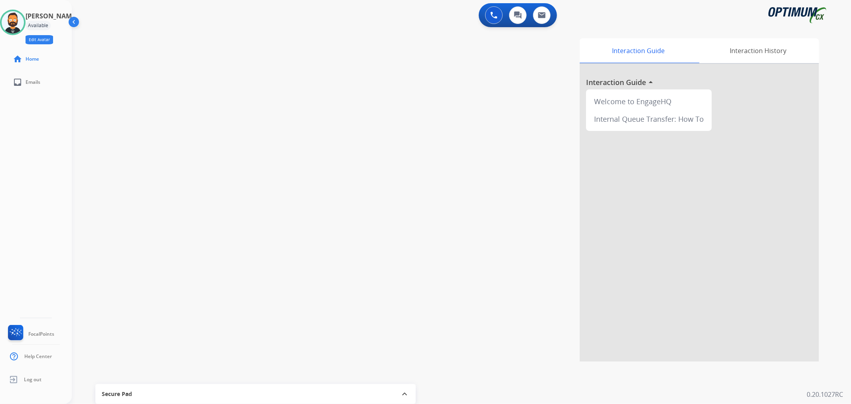
drag, startPoint x: 15, startPoint y: 24, endPoint x: 55, endPoint y: 43, distance: 43.9
click at [16, 25] on img at bounding box center [13, 22] width 22 height 22
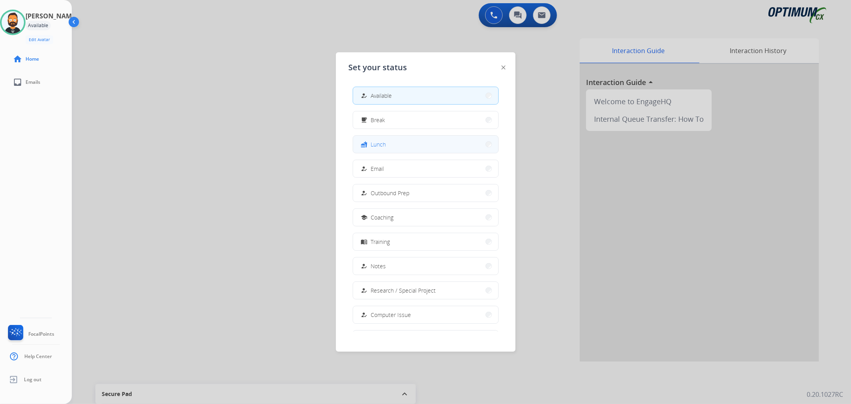
click at [381, 145] on span "Lunch" at bounding box center [378, 144] width 15 height 8
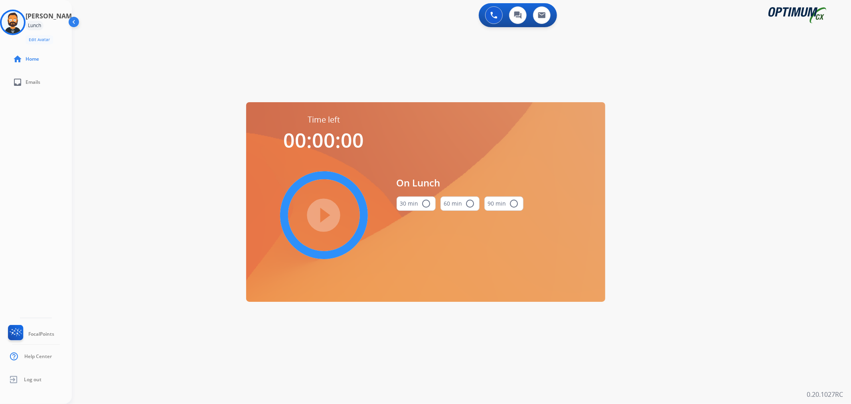
click at [417, 198] on button "30 min radio_button_unchecked" at bounding box center [416, 203] width 39 height 14
click at [319, 220] on mat-icon "play_circle_filled" at bounding box center [324, 215] width 10 height 10
click at [26, 10] on icon at bounding box center [13, 23] width 26 height 26
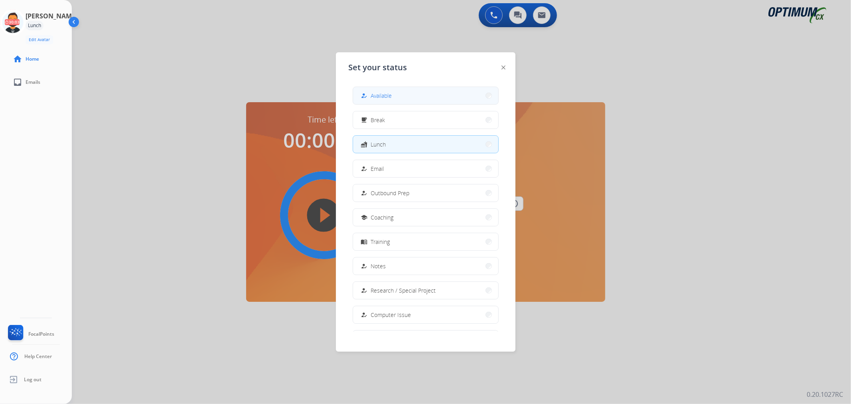
click at [393, 100] on button "how_to_reg Available" at bounding box center [425, 95] width 145 height 17
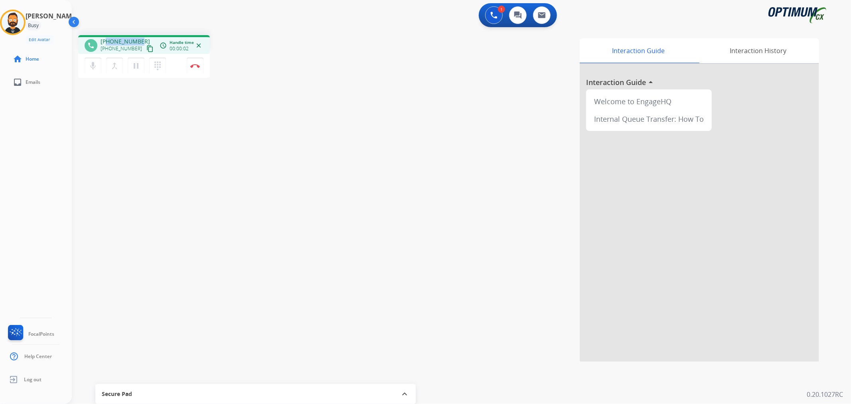
drag, startPoint x: 138, startPoint y: 38, endPoint x: 106, endPoint y: 38, distance: 32.3
click at [106, 38] on span "+13134046682" at bounding box center [125, 42] width 49 height 8
click at [300, 48] on div "phone +13134046682 +13134046682 content_copy access_time Call metrics Queue 00:…" at bounding box center [193, 57] width 231 height 45
click at [192, 62] on button "Disconnect" at bounding box center [195, 65] width 17 height 17
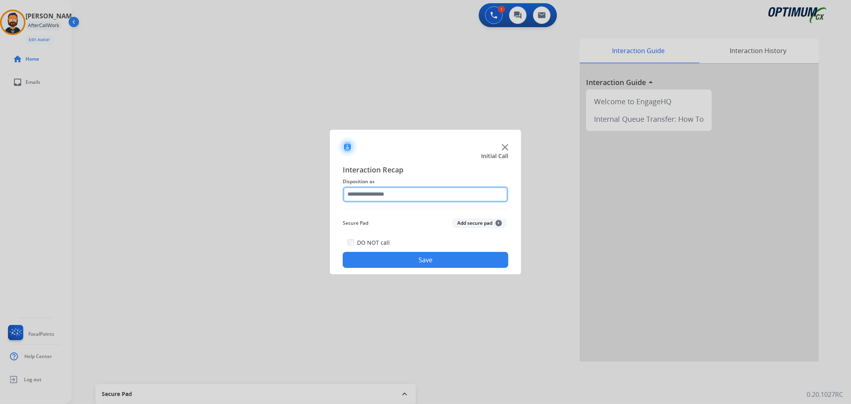
click at [382, 194] on input "text" at bounding box center [426, 194] width 166 height 16
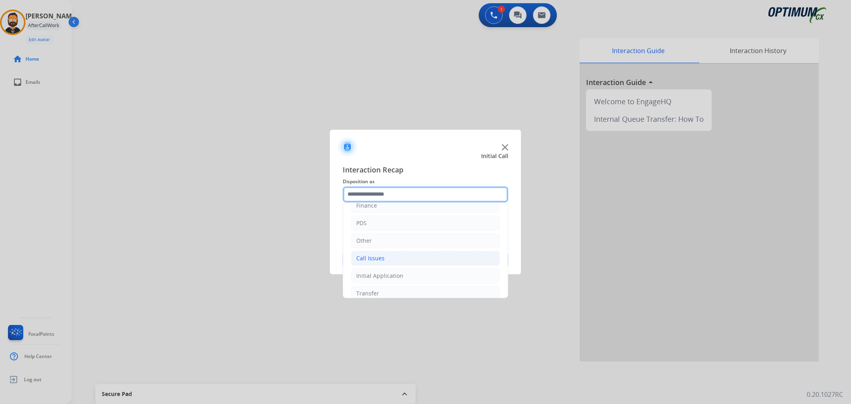
scroll to position [55, 0]
drag, startPoint x: 373, startPoint y: 256, endPoint x: 378, endPoint y: 249, distance: 8.1
click at [375, 254] on li "Initial Application" at bounding box center [425, 249] width 149 height 15
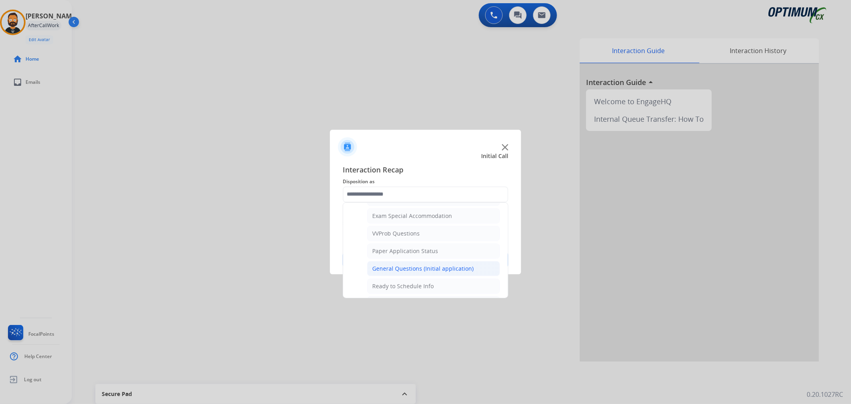
click at [406, 273] on div "General Questions (Initial application)" at bounding box center [422, 269] width 101 height 8
type input "**********"
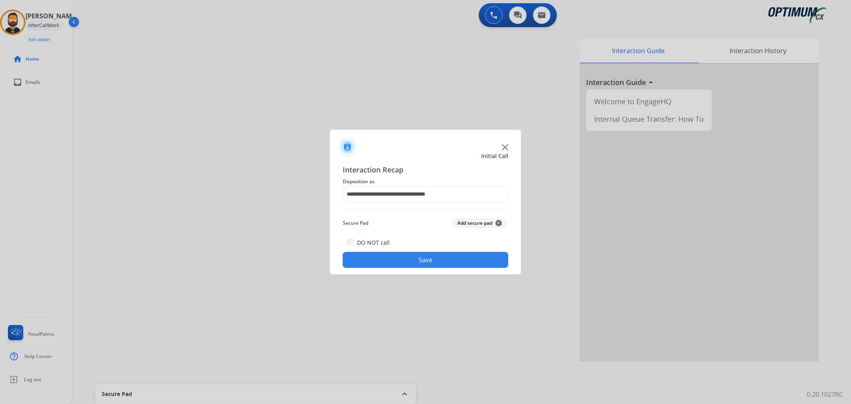
click at [405, 266] on button "Save" at bounding box center [426, 260] width 166 height 16
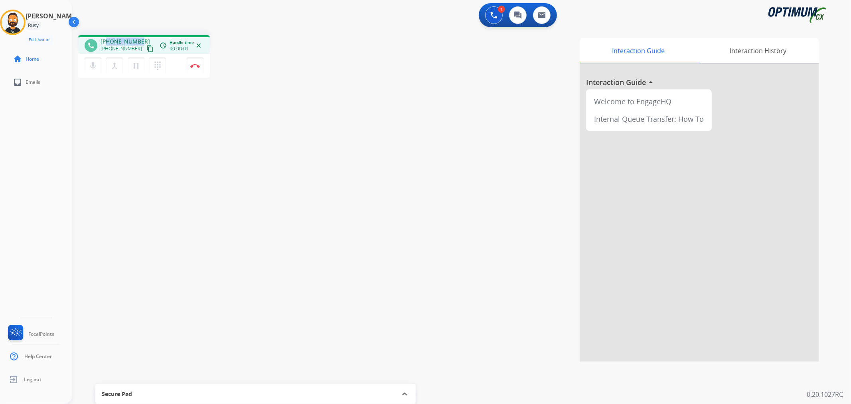
drag, startPoint x: 140, startPoint y: 39, endPoint x: 107, endPoint y: 40, distance: 33.6
click at [107, 40] on div "+15022639992 +15022639992 content_copy" at bounding box center [128, 46] width 54 height 16
click at [196, 68] on button "Disconnect" at bounding box center [195, 65] width 17 height 17
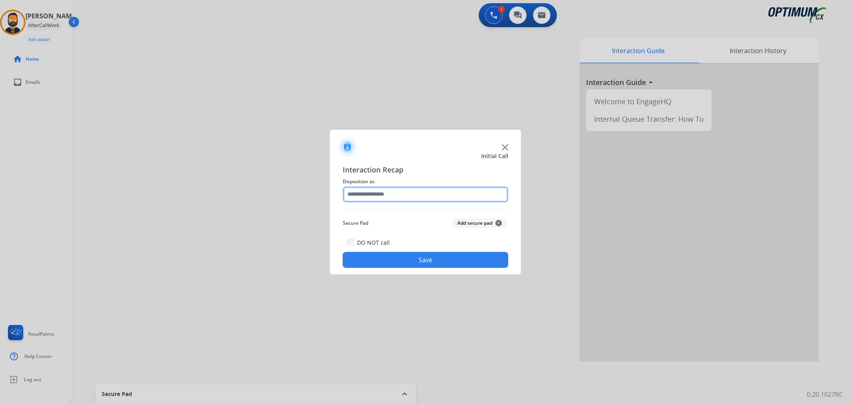
click at [371, 199] on input "text" at bounding box center [426, 194] width 166 height 16
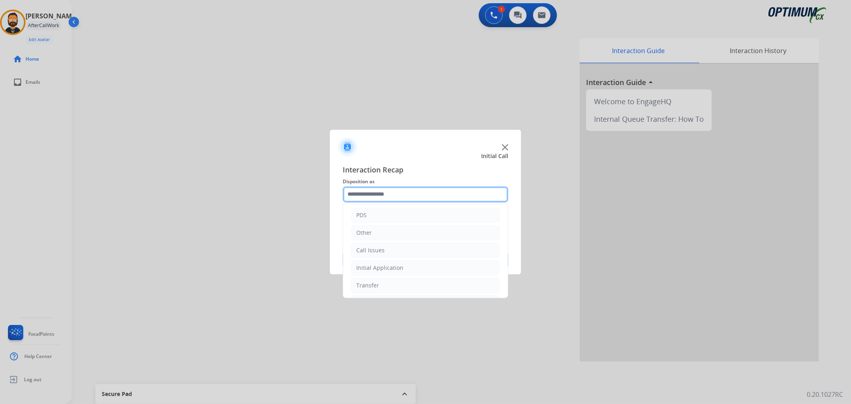
scroll to position [55, 0]
click at [372, 281] on div "Renewal" at bounding box center [367, 285] width 23 height 8
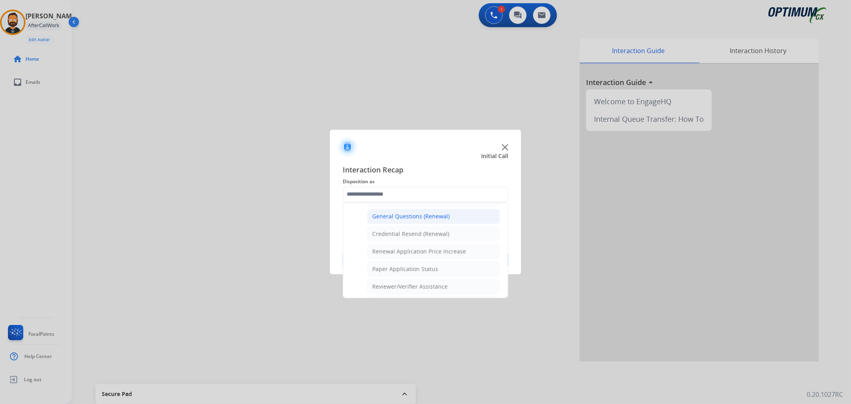
click at [402, 218] on div "General Questions (Renewal)" at bounding box center [410, 216] width 77 height 8
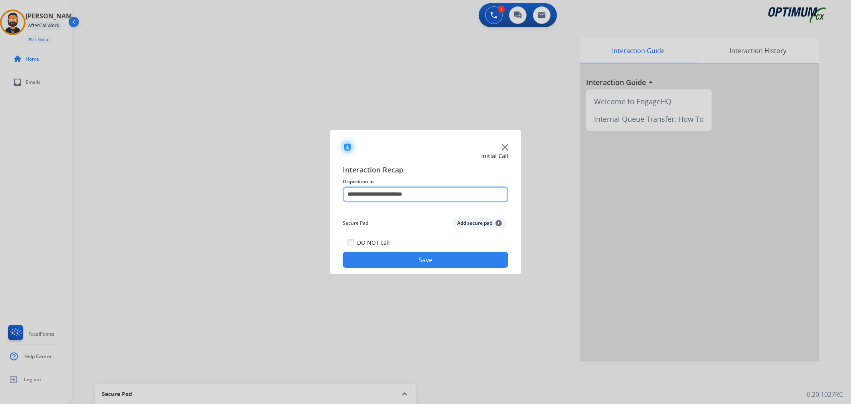
click at [404, 196] on input "**********" at bounding box center [426, 194] width 166 height 16
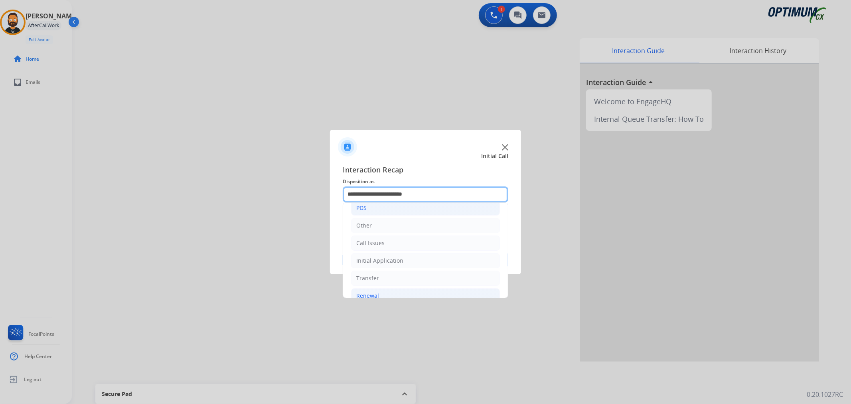
scroll to position [74, 0]
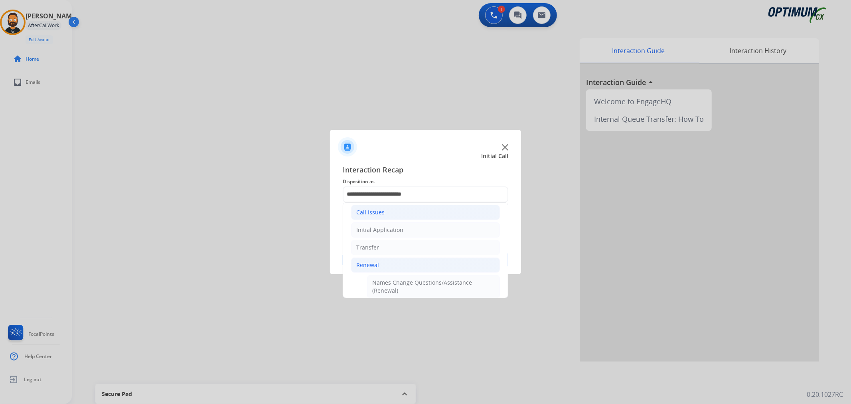
click at [388, 216] on li "Call Issues" at bounding box center [425, 212] width 149 height 15
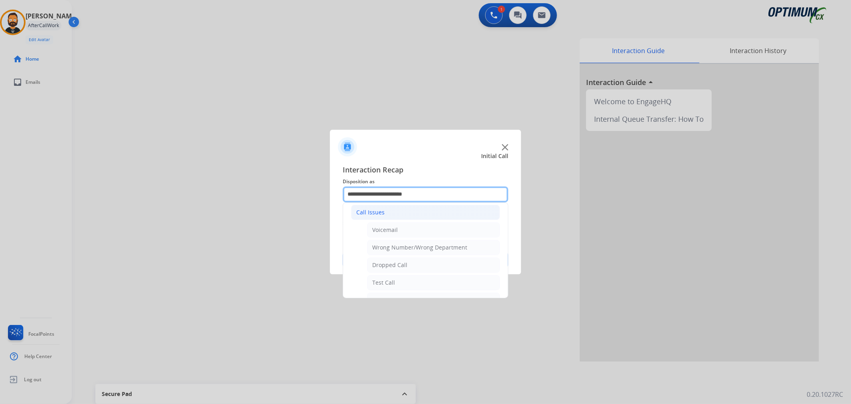
scroll to position [0, 0]
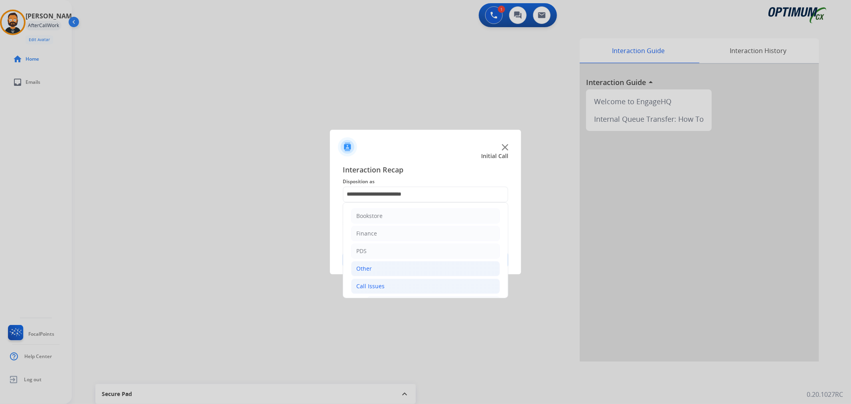
click at [372, 267] on div "Other" at bounding box center [364, 269] width 16 height 8
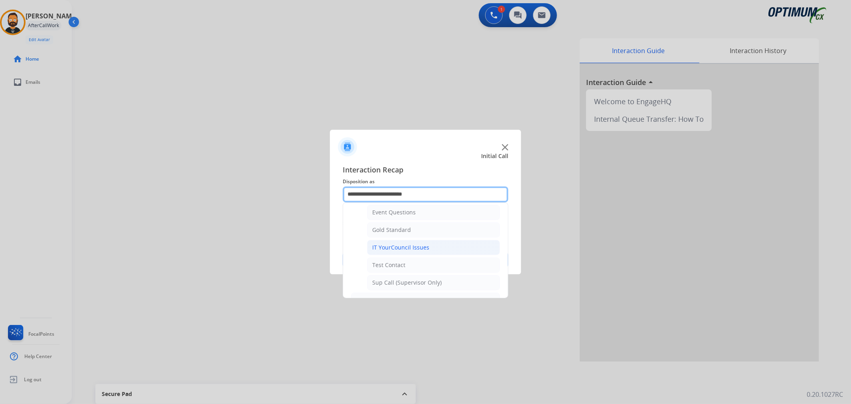
scroll to position [148, 0]
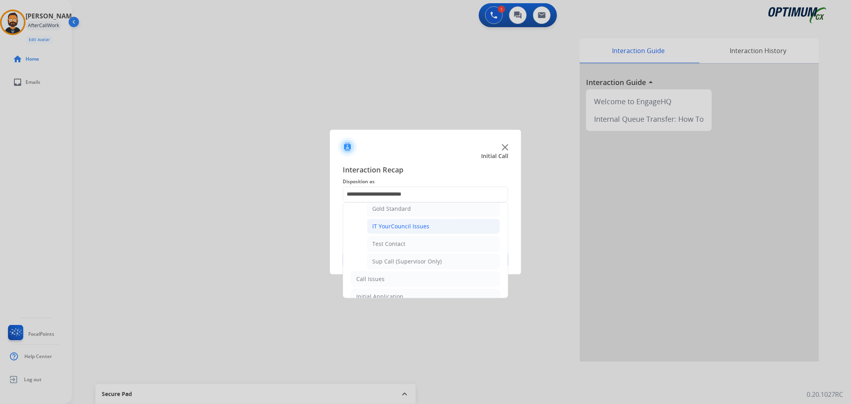
click at [410, 226] on div "IT YourCouncil Issues" at bounding box center [400, 226] width 57 height 8
type input "**********"
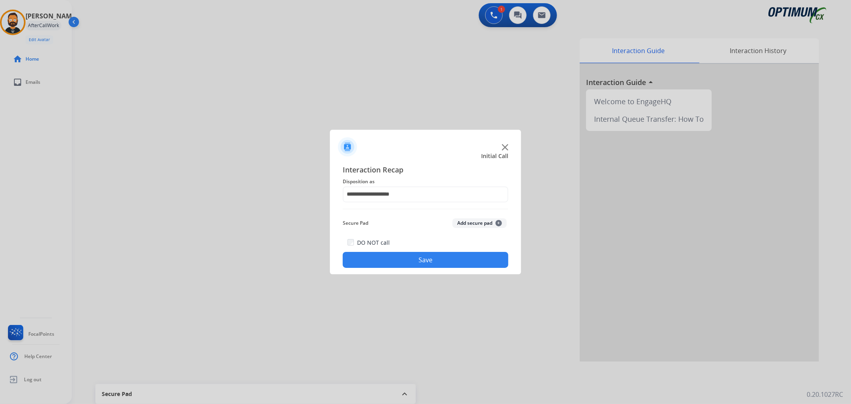
click at [411, 256] on button "Save" at bounding box center [426, 260] width 166 height 16
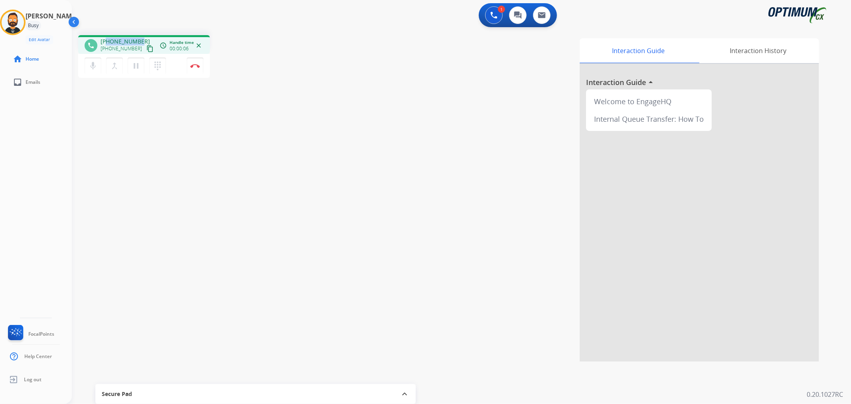
drag, startPoint x: 141, startPoint y: 39, endPoint x: 108, endPoint y: 38, distance: 33.1
click at [108, 38] on div "+17403380618 +17403380618 content_copy" at bounding box center [128, 46] width 54 height 16
click at [194, 65] on img at bounding box center [195, 66] width 10 height 4
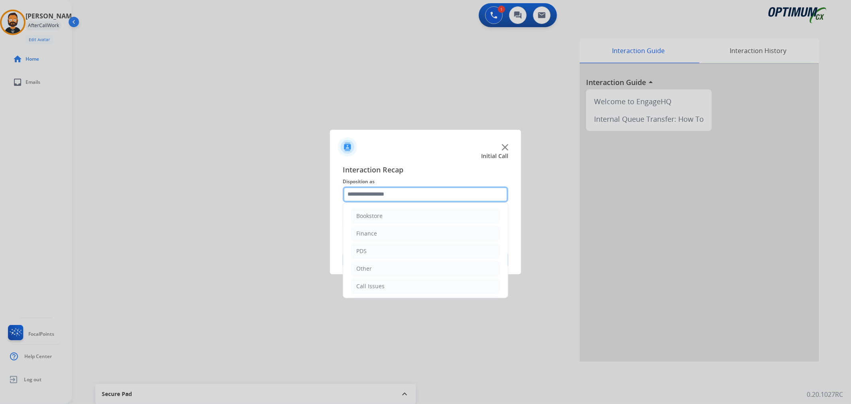
click at [370, 194] on input "text" at bounding box center [426, 194] width 166 height 16
click at [370, 249] on div "Initial Application" at bounding box center [379, 249] width 47 height 8
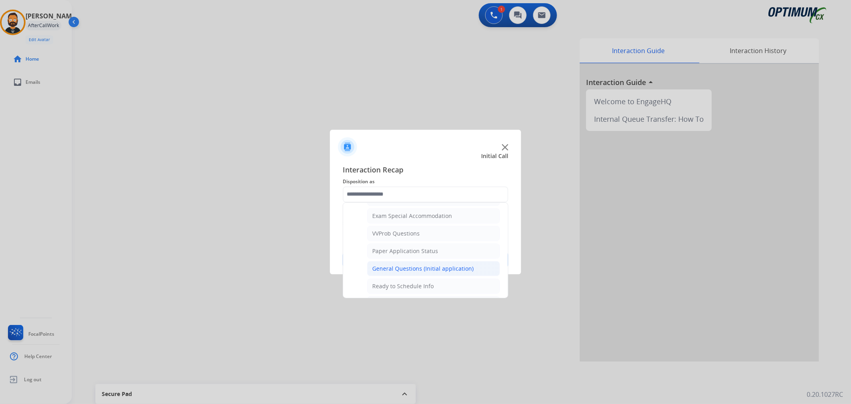
click at [397, 265] on li "General Questions (Initial application)" at bounding box center [433, 268] width 133 height 15
type input "**********"
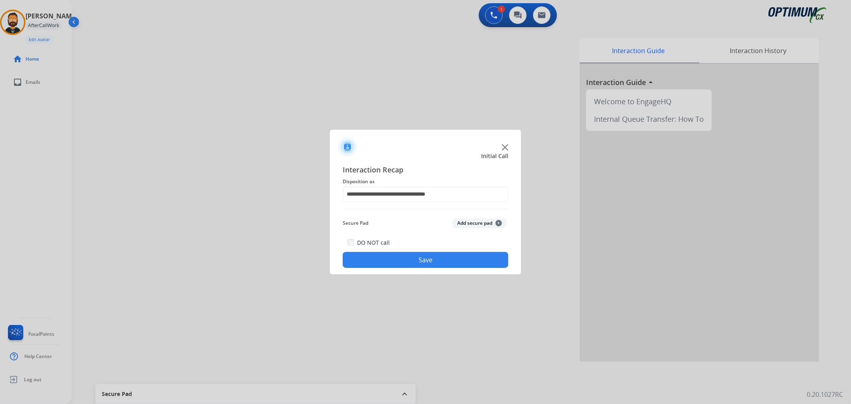
click at [396, 258] on button "Save" at bounding box center [426, 260] width 166 height 16
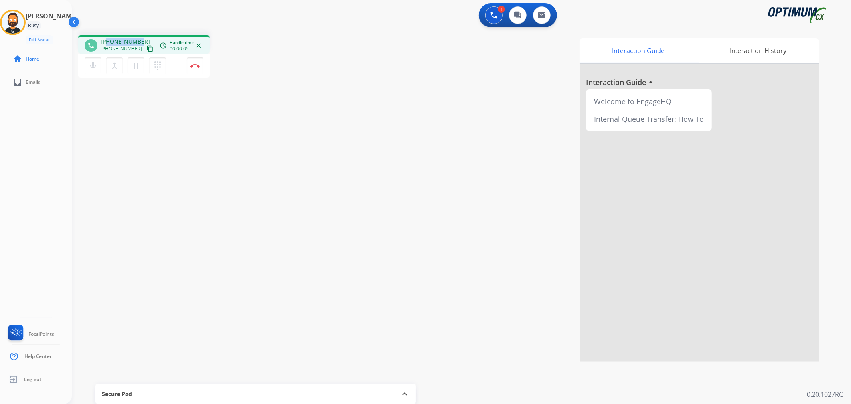
drag, startPoint x: 138, startPoint y: 37, endPoint x: 107, endPoint y: 37, distance: 31.5
click at [107, 37] on div "phone +12026400541 +12026400541 content_copy access_time Call metrics Queue 00:…" at bounding box center [144, 44] width 132 height 19
click at [197, 65] on img at bounding box center [195, 66] width 10 height 4
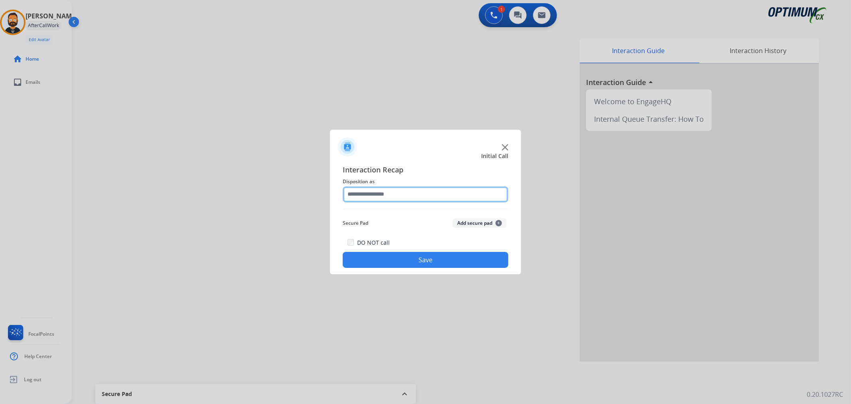
click at [377, 197] on input "text" at bounding box center [426, 194] width 166 height 16
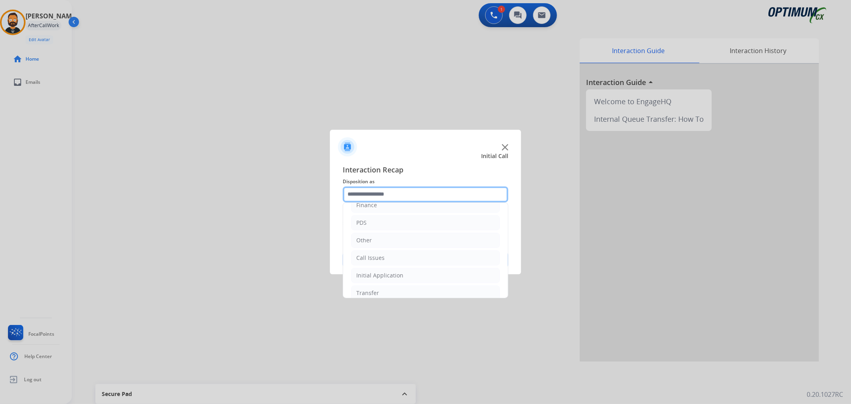
scroll to position [55, 0]
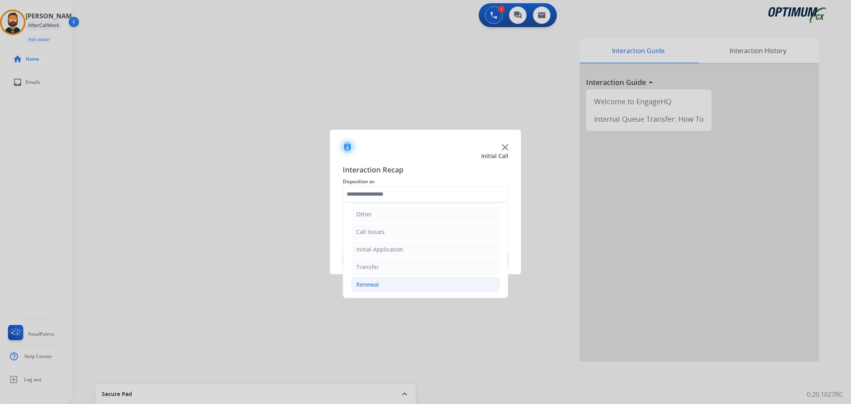
click at [374, 281] on div "Renewal" at bounding box center [367, 285] width 23 height 8
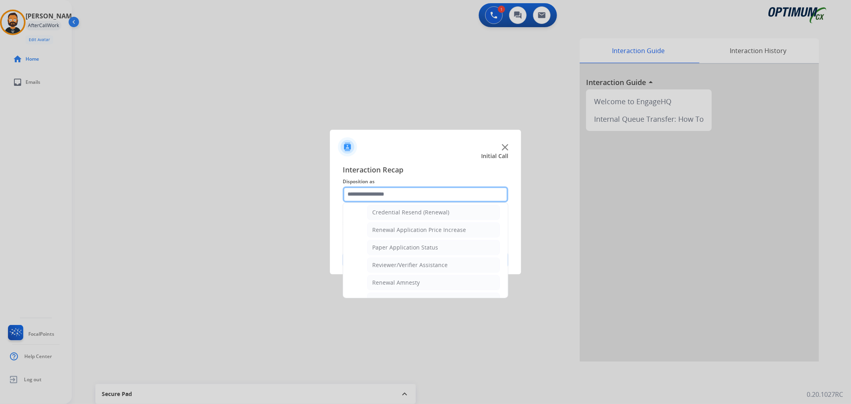
scroll to position [236, 0]
click at [404, 214] on div "General Questions (Renewal)" at bounding box center [410, 216] width 77 height 8
type input "**********"
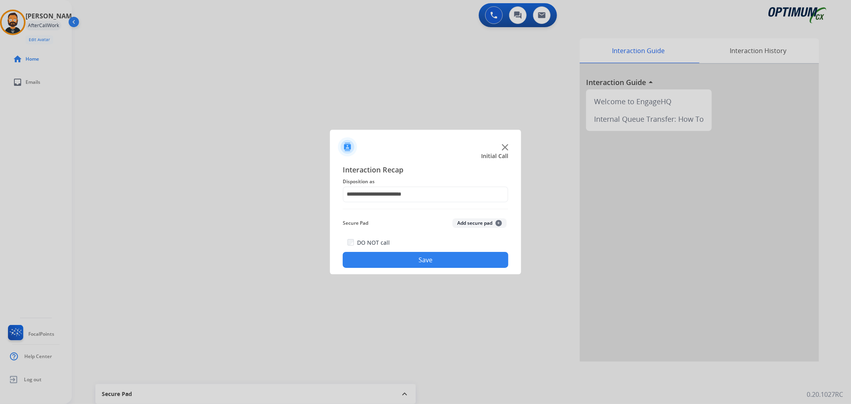
click at [389, 263] on button "Save" at bounding box center [426, 260] width 166 height 16
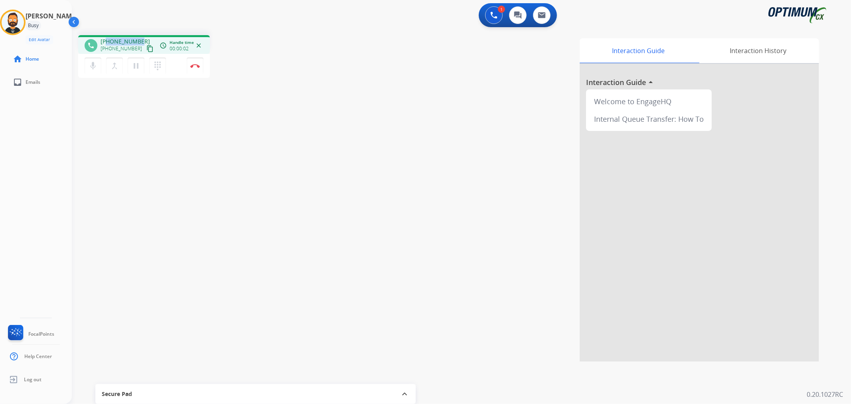
drag, startPoint x: 139, startPoint y: 38, endPoint x: 106, endPoint y: 41, distance: 32.8
click at [106, 41] on div "+12396922030 +12396922030 content_copy" at bounding box center [128, 46] width 54 height 16
drag, startPoint x: 194, startPoint y: 64, endPoint x: 205, endPoint y: 71, distance: 12.7
click at [194, 65] on img at bounding box center [195, 66] width 10 height 4
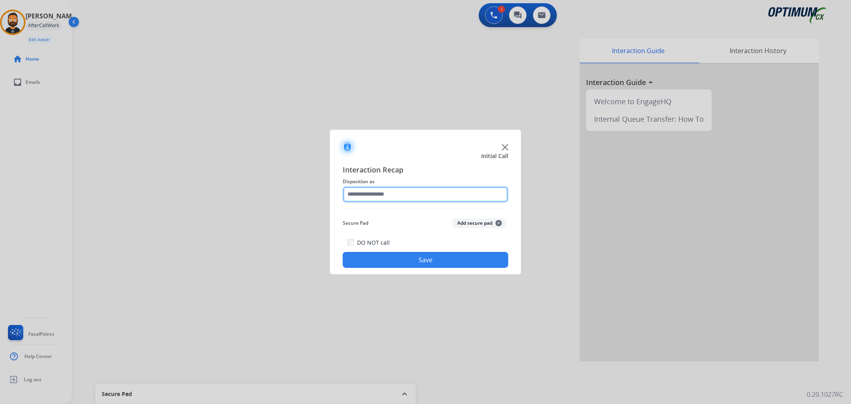
click at [374, 192] on input "text" at bounding box center [426, 194] width 166 height 16
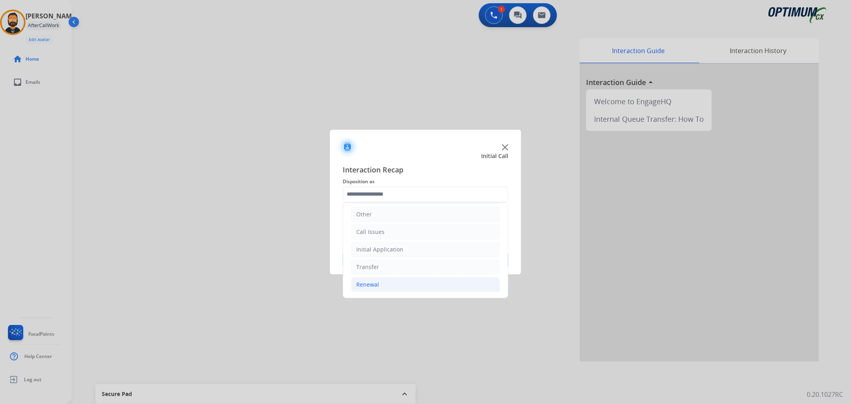
click at [396, 282] on li "Renewal" at bounding box center [425, 284] width 149 height 15
click at [413, 217] on div "General Questions (Renewal)" at bounding box center [410, 216] width 77 height 8
type input "**********"
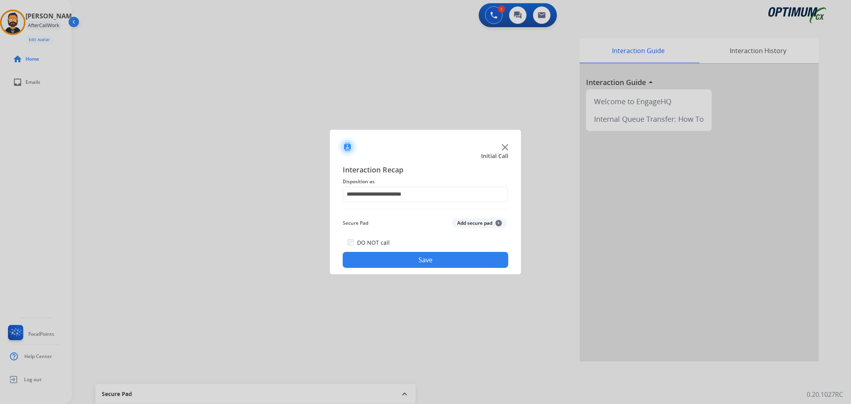
click at [406, 261] on button "Save" at bounding box center [426, 260] width 166 height 16
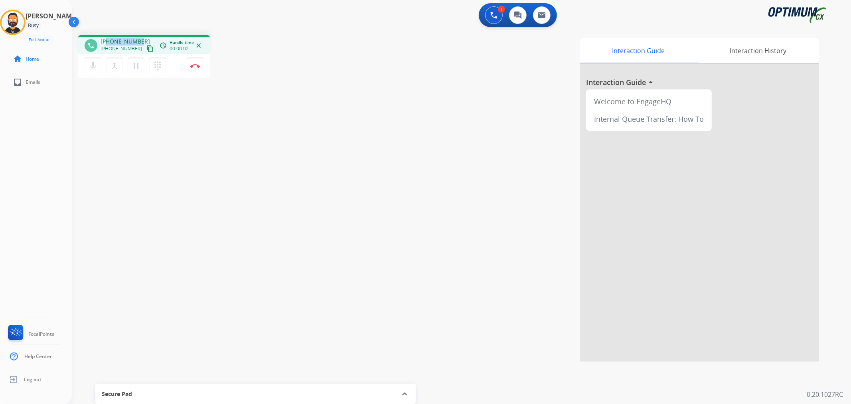
drag, startPoint x: 138, startPoint y: 39, endPoint x: 108, endPoint y: 39, distance: 29.9
click at [108, 39] on span "+12025620703" at bounding box center [125, 42] width 49 height 8
click at [195, 61] on button "Disconnect" at bounding box center [195, 65] width 17 height 17
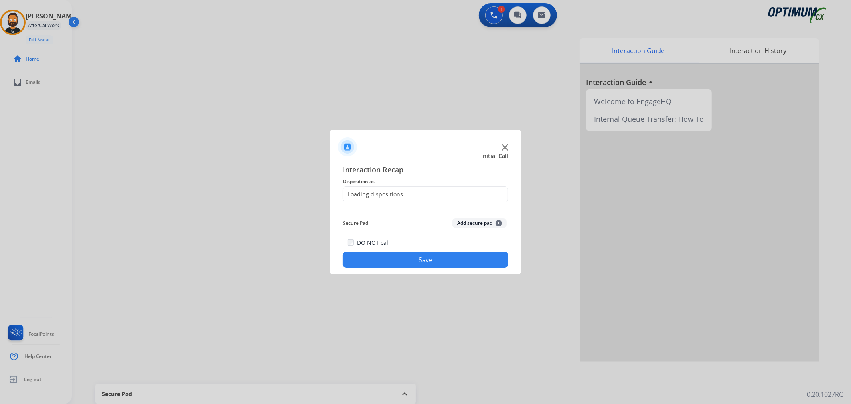
click at [360, 181] on span "Disposition as" at bounding box center [426, 182] width 166 height 10
click at [369, 188] on div "Loading dispositions..." at bounding box center [426, 194] width 166 height 16
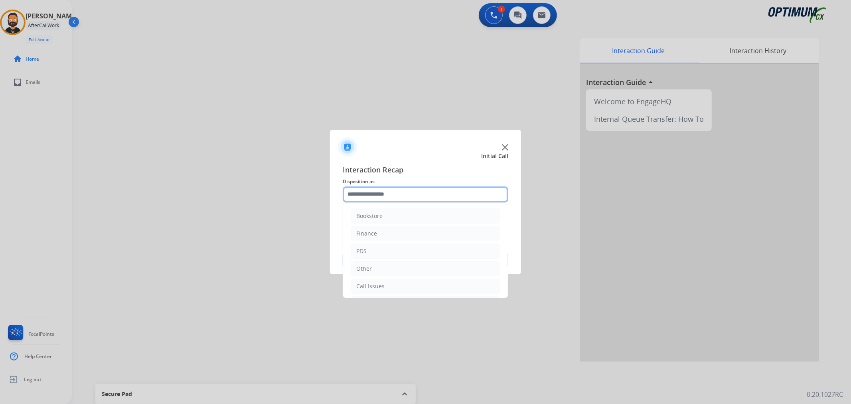
click at [366, 189] on input "text" at bounding box center [426, 194] width 166 height 16
click at [384, 218] on li "Other" at bounding box center [425, 214] width 149 height 15
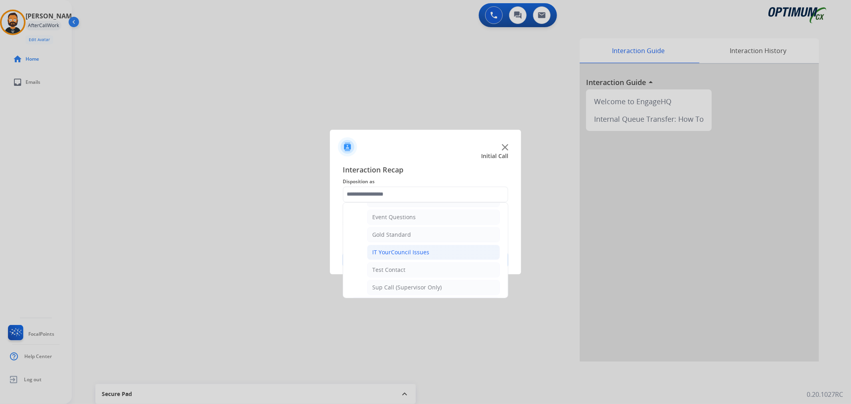
click at [417, 248] on li "IT YourCouncil Issues" at bounding box center [433, 252] width 133 height 15
type input "**********"
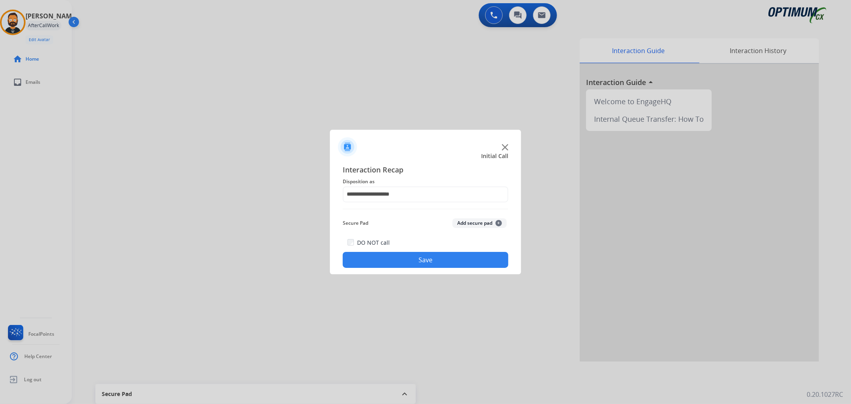
click at [410, 263] on button "Save" at bounding box center [426, 260] width 166 height 16
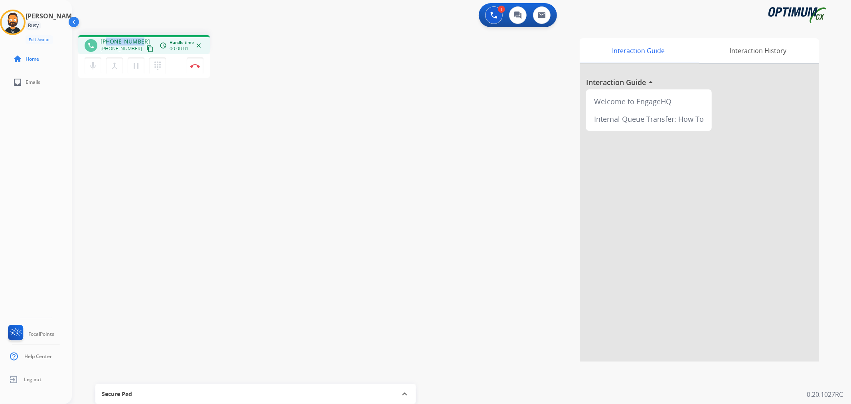
drag, startPoint x: 138, startPoint y: 37, endPoint x: 105, endPoint y: 38, distance: 32.7
click at [105, 38] on span "+12675592781" at bounding box center [125, 42] width 49 height 8
click at [198, 67] on img at bounding box center [195, 66] width 10 height 4
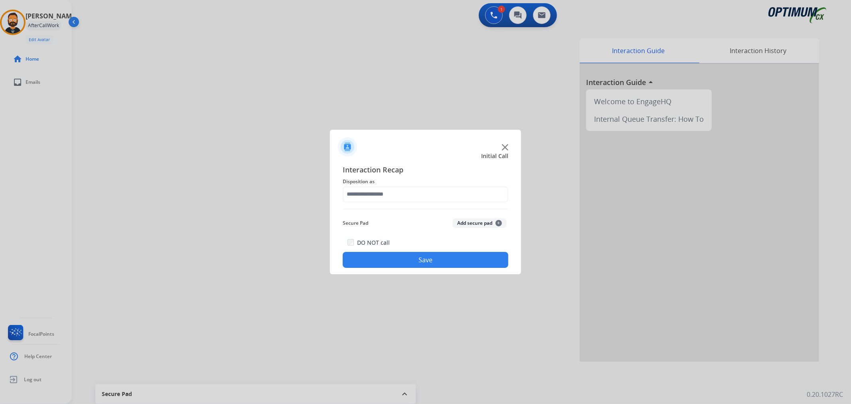
click at [364, 202] on div "Interaction Recap Disposition as Secure Pad Add secure pad + DO NOT call Save" at bounding box center [426, 216] width 166 height 104
click at [359, 197] on input "text" at bounding box center [426, 194] width 166 height 16
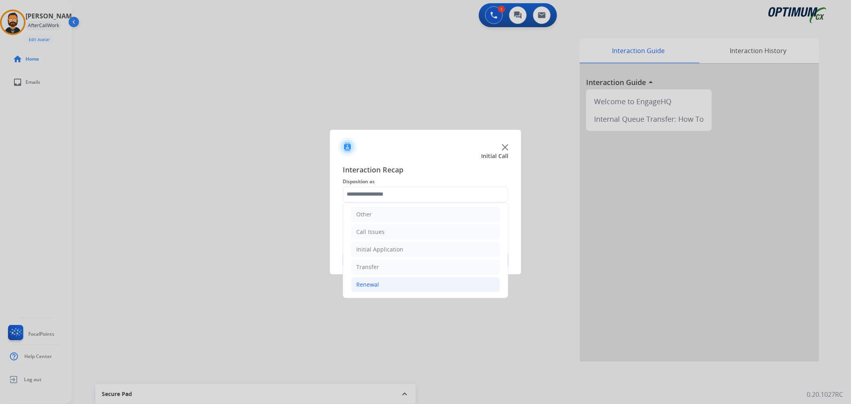
click at [376, 281] on li "Renewal" at bounding box center [425, 284] width 149 height 15
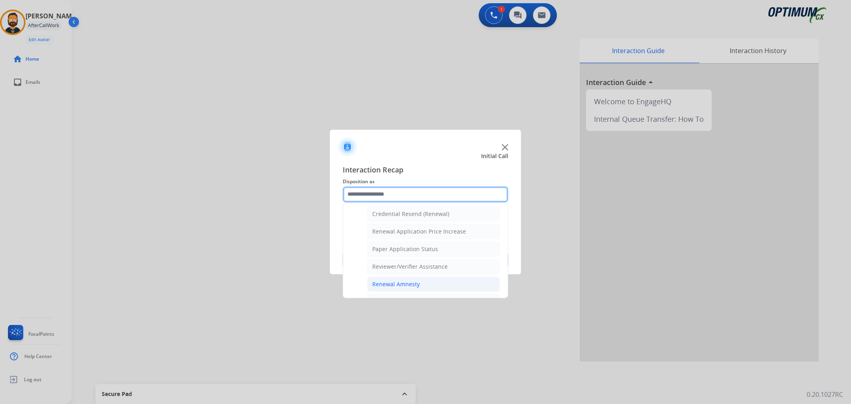
scroll to position [277, 0]
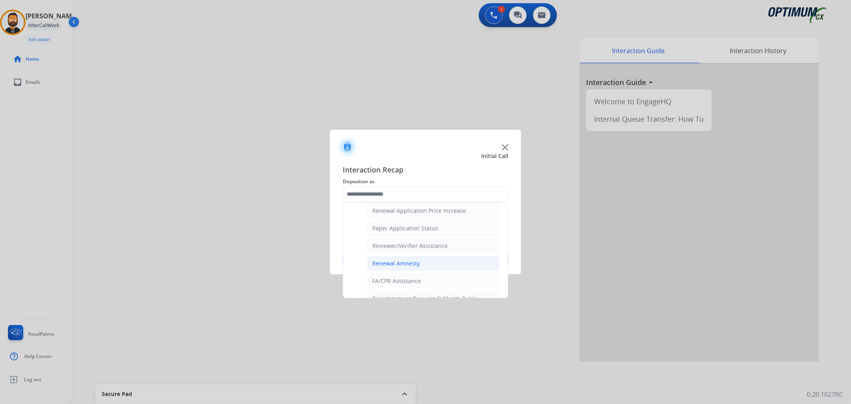
click at [414, 263] on div "Renewal Amnesty" at bounding box center [395, 263] width 47 height 8
type input "**********"
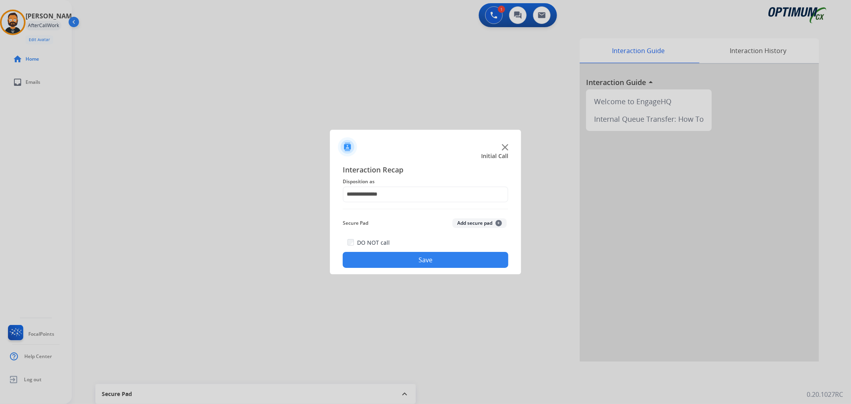
click at [414, 263] on button "Save" at bounding box center [426, 260] width 166 height 16
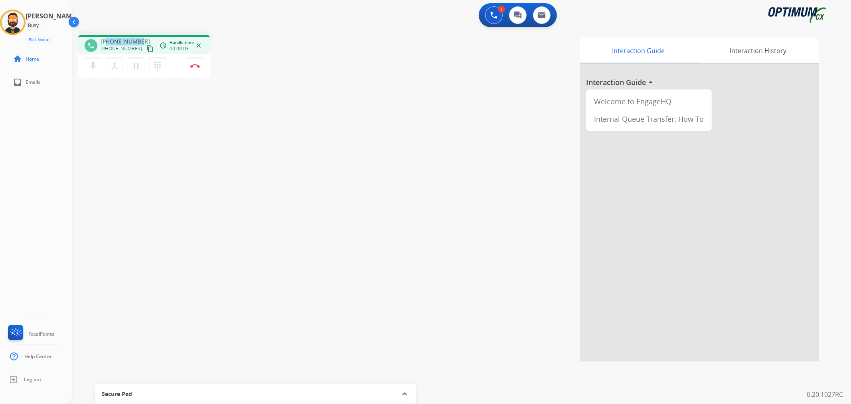
drag, startPoint x: 140, startPoint y: 37, endPoint x: 108, endPoint y: 40, distance: 32.9
click at [108, 40] on div "phone +15408292330 +15408292330 content_copy access_time Call metrics Queue 00:…" at bounding box center [144, 44] width 132 height 19
click at [196, 68] on button "Disconnect" at bounding box center [195, 65] width 17 height 17
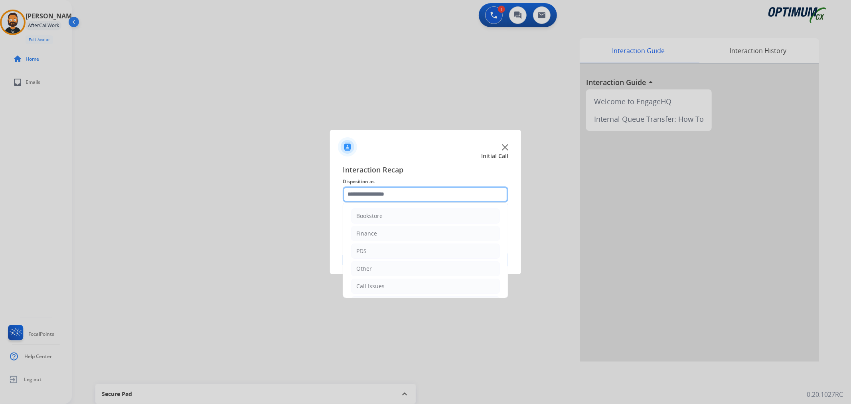
click at [367, 192] on input "text" at bounding box center [426, 194] width 166 height 16
click at [390, 247] on div "Initial Application" at bounding box center [379, 249] width 47 height 8
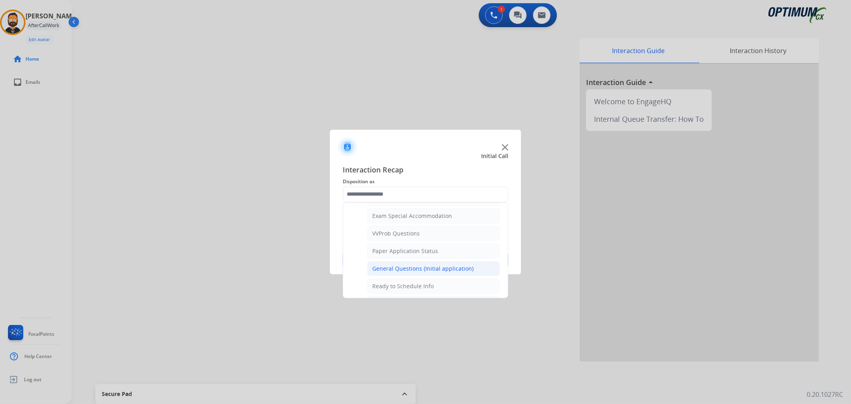
click at [388, 272] on div "General Questions (Initial application)" at bounding box center [422, 269] width 101 height 8
type input "**********"
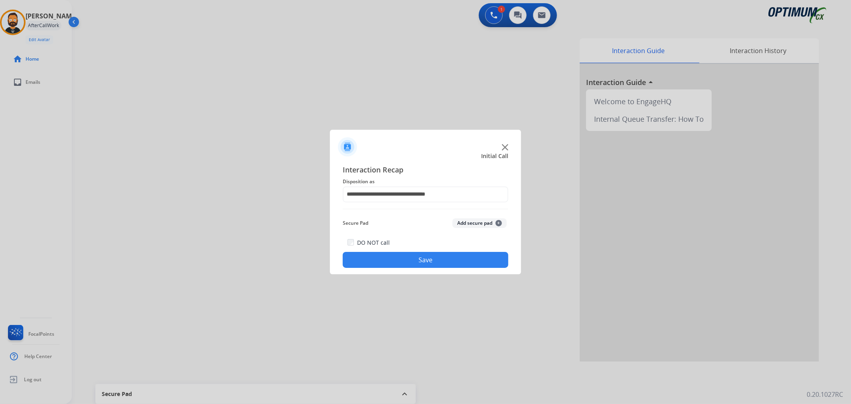
click at [388, 257] on button "Save" at bounding box center [426, 260] width 166 height 16
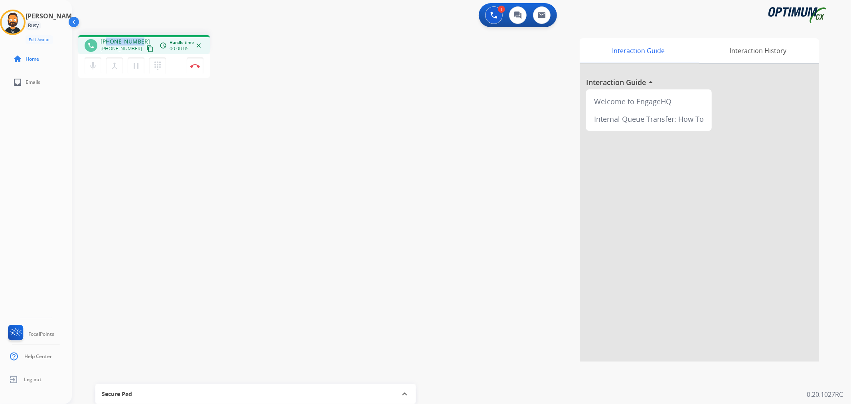
drag, startPoint x: 141, startPoint y: 38, endPoint x: 106, endPoint y: 41, distance: 35.3
click at [106, 41] on div "+12086976746 +12086976746 content_copy" at bounding box center [128, 46] width 54 height 16
click at [196, 64] on img at bounding box center [195, 66] width 10 height 4
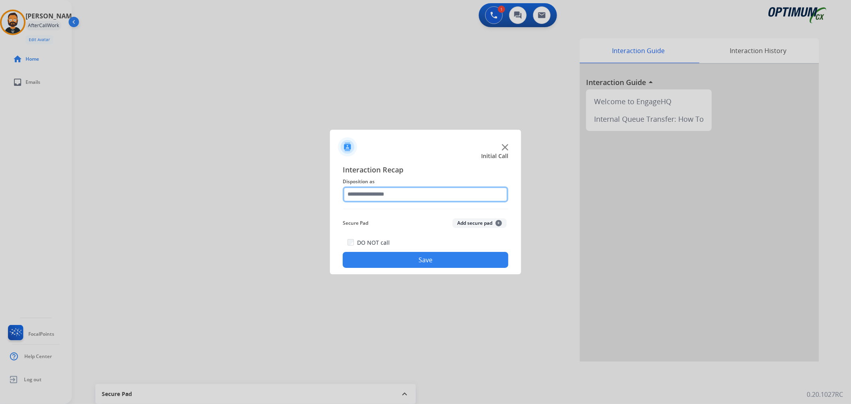
click at [367, 193] on input "text" at bounding box center [426, 194] width 166 height 16
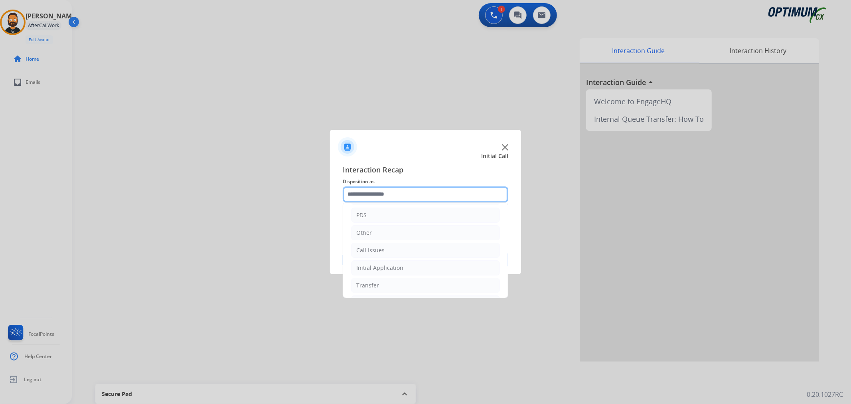
scroll to position [55, 0]
click at [377, 285] on div "Renewal" at bounding box center [367, 285] width 23 height 8
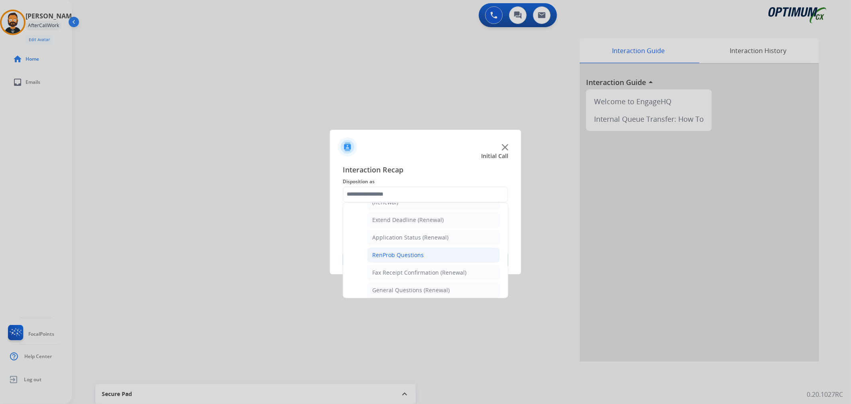
click at [412, 255] on div "RenProb Questions" at bounding box center [397, 255] width 51 height 8
type input "**********"
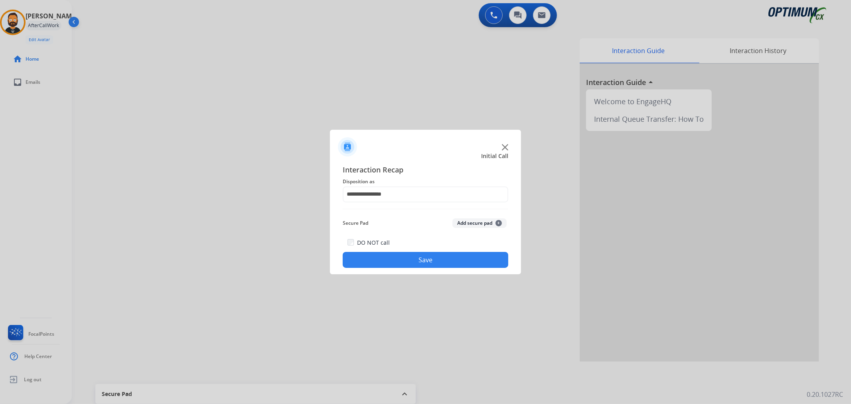
click at [409, 266] on button "Save" at bounding box center [426, 260] width 166 height 16
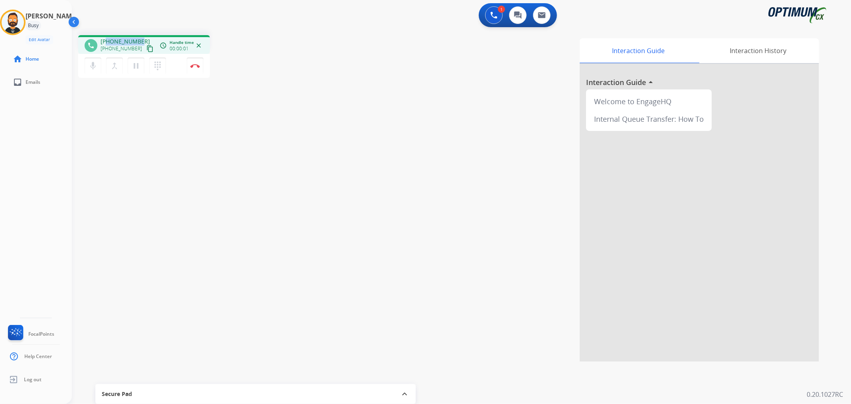
drag, startPoint x: 140, startPoint y: 39, endPoint x: 105, endPoint y: 39, distance: 35.1
click at [105, 39] on div "+18706173491 +18706173491 content_copy" at bounding box center [128, 46] width 54 height 16
click at [194, 65] on img at bounding box center [195, 66] width 10 height 4
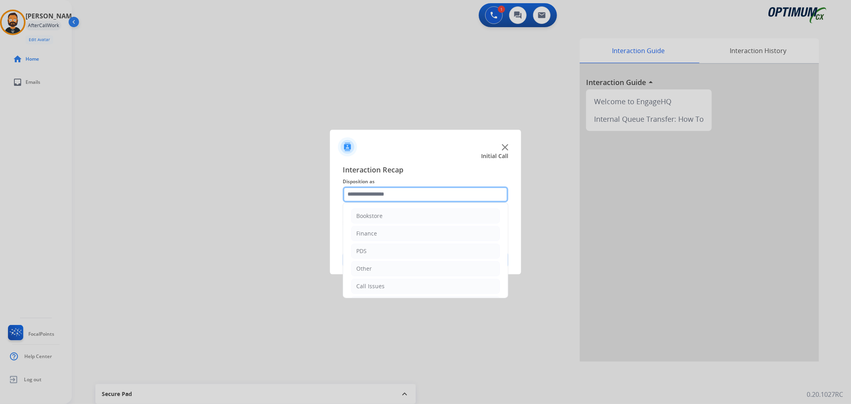
click at [412, 192] on input "text" at bounding box center [426, 194] width 166 height 16
click at [368, 270] on div "Other" at bounding box center [364, 269] width 16 height 8
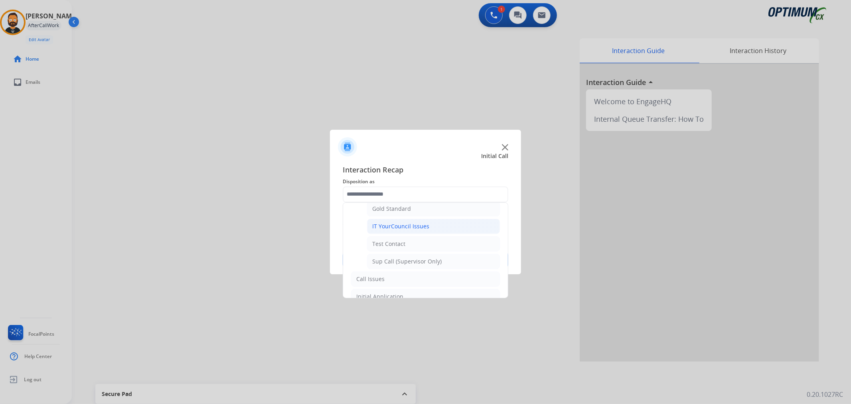
click at [377, 225] on div "IT YourCouncil Issues" at bounding box center [400, 226] width 57 height 8
type input "**********"
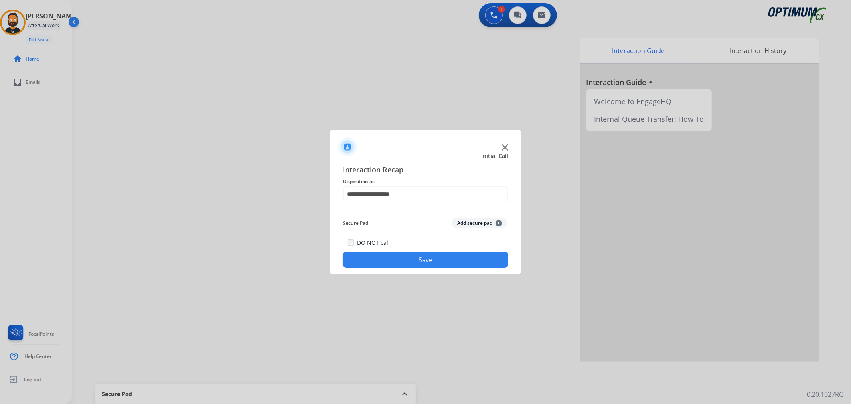
click at [381, 255] on button "Save" at bounding box center [426, 260] width 166 height 16
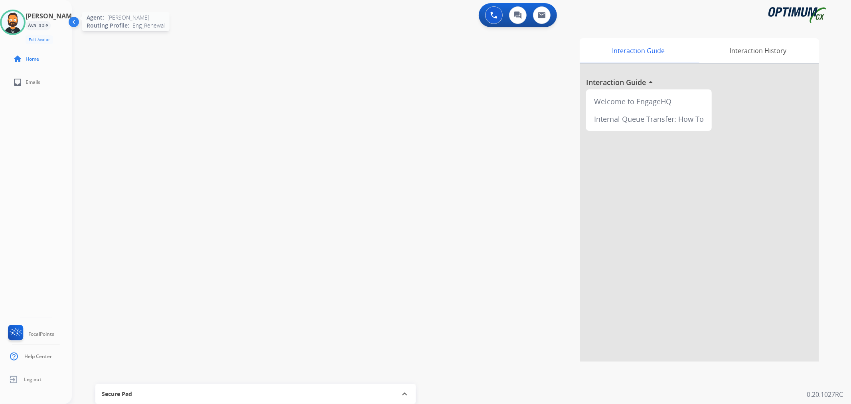
click at [18, 24] on img at bounding box center [13, 22] width 22 height 22
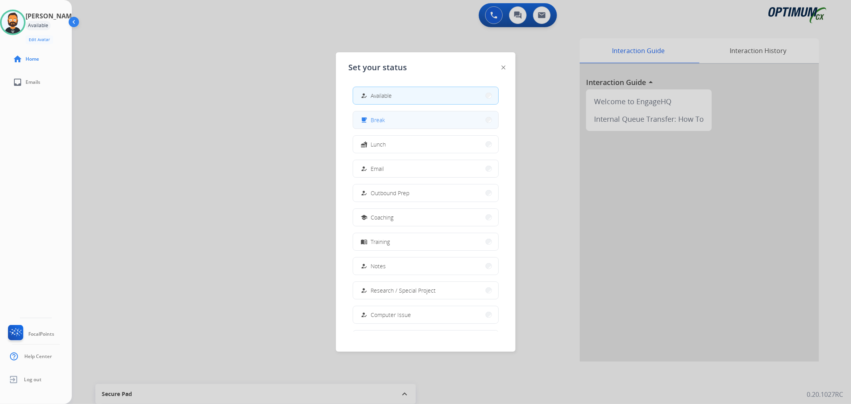
click at [387, 126] on button "free_breakfast Break" at bounding box center [425, 119] width 145 height 17
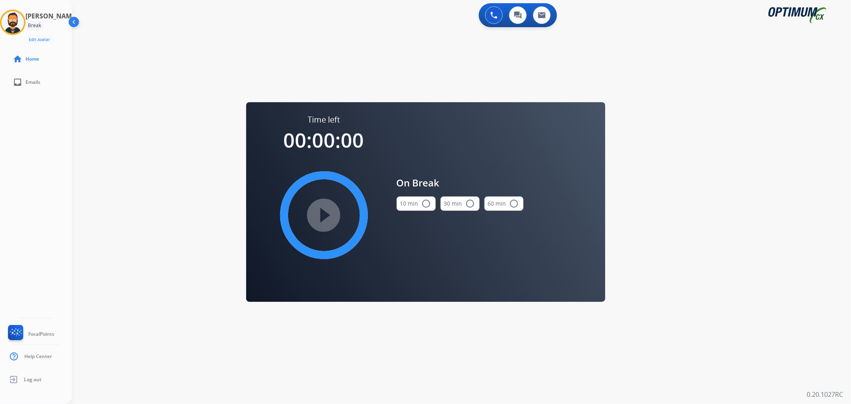
click at [412, 204] on button "10 min radio_button_unchecked" at bounding box center [416, 203] width 39 height 14
click at [327, 220] on mat-icon "play_circle_filled" at bounding box center [324, 215] width 10 height 10
click at [24, 22] on icon at bounding box center [13, 23] width 26 height 26
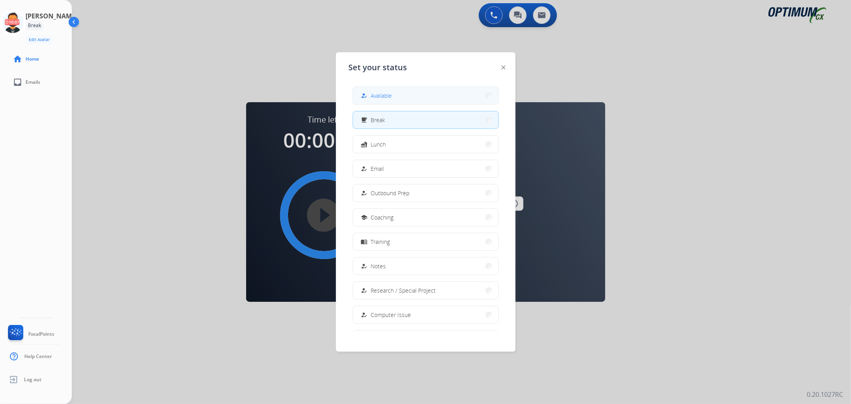
click at [378, 93] on span "Available" at bounding box center [381, 95] width 21 height 8
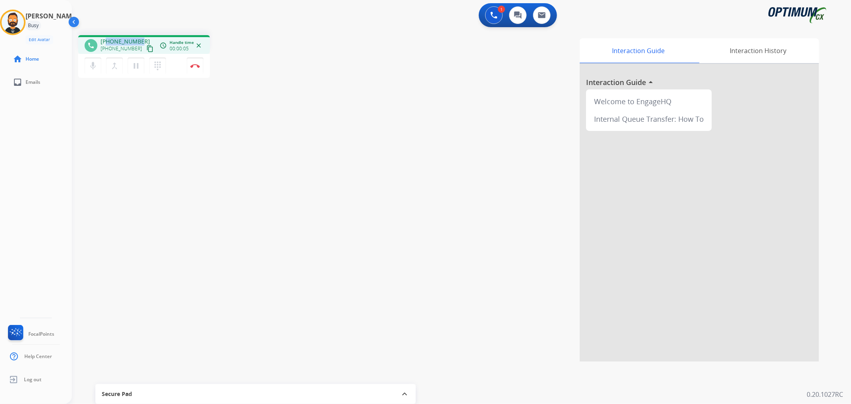
drag, startPoint x: 140, startPoint y: 36, endPoint x: 107, endPoint y: 39, distance: 33.2
click at [107, 39] on div "phone +12028456686 +12028456686 content_copy access_time Call metrics Queue 00:…" at bounding box center [144, 44] width 132 height 19
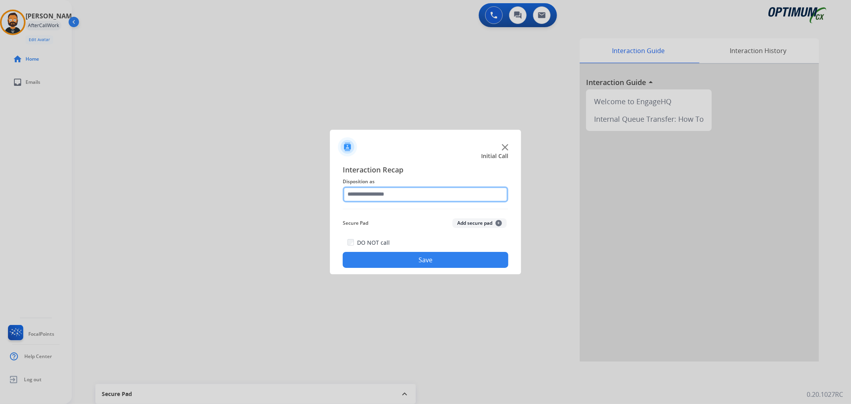
click at [370, 197] on input "text" at bounding box center [426, 194] width 166 height 16
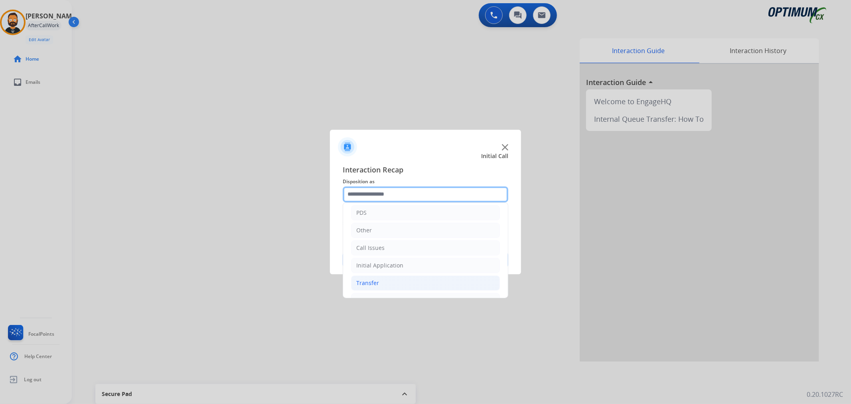
scroll to position [55, 0]
click at [393, 246] on div "Initial Application" at bounding box center [379, 249] width 47 height 8
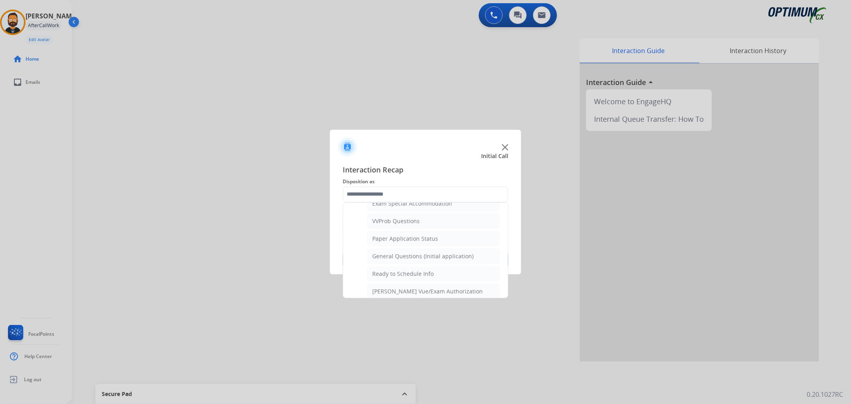
click at [410, 253] on div "General Questions (Initial application)" at bounding box center [422, 256] width 101 height 8
type input "**********"
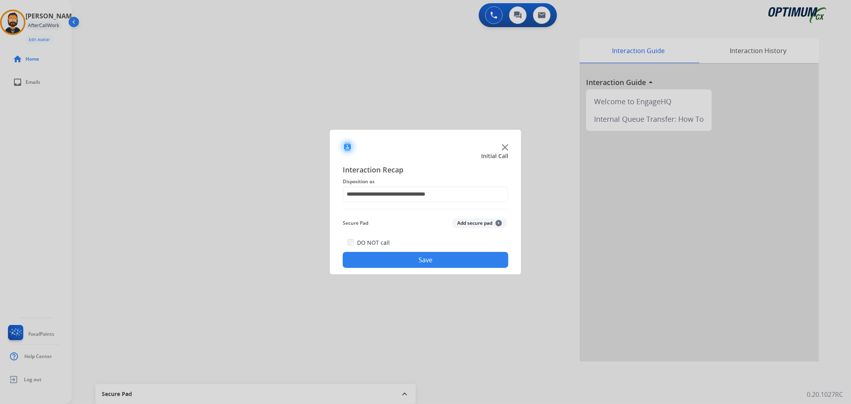
click at [410, 253] on button "Save" at bounding box center [426, 260] width 166 height 16
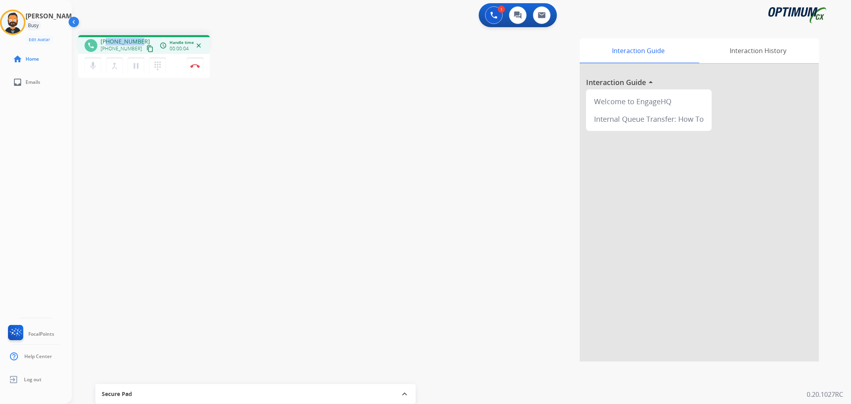
drag, startPoint x: 140, startPoint y: 37, endPoint x: 106, endPoint y: 38, distance: 34.3
click at [106, 38] on div "+12029484774 +12029484774 content_copy" at bounding box center [128, 46] width 54 height 16
click at [133, 65] on mat-icon "pause" at bounding box center [136, 66] width 10 height 10
click at [140, 59] on button "play_arrow Hold" at bounding box center [136, 65] width 17 height 17
click at [198, 66] on img at bounding box center [195, 66] width 10 height 4
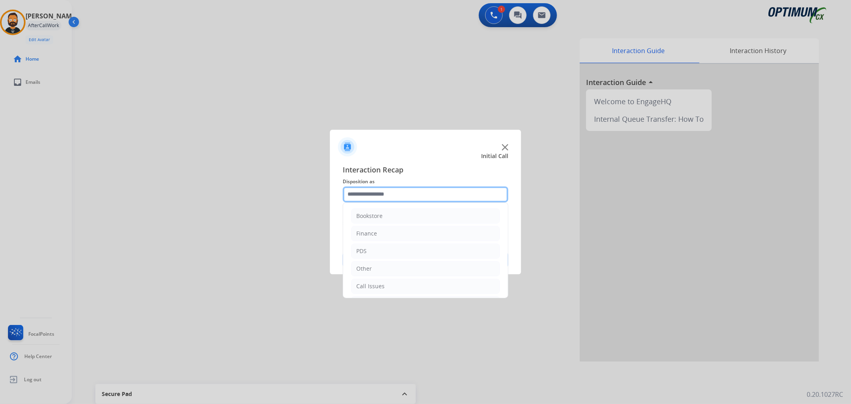
click at [386, 197] on input "text" at bounding box center [426, 194] width 166 height 16
click at [370, 250] on div "Initial Application" at bounding box center [379, 249] width 47 height 8
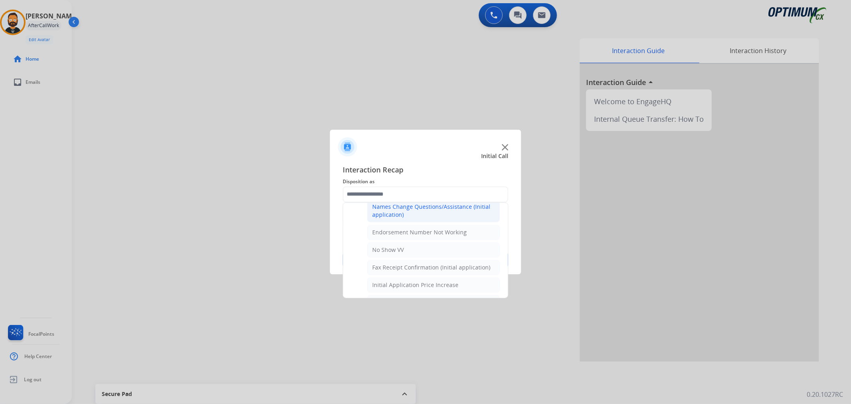
click at [393, 208] on div "Names Change Questions/Assistance (Initial application)" at bounding box center [433, 211] width 123 height 16
type input "**********"
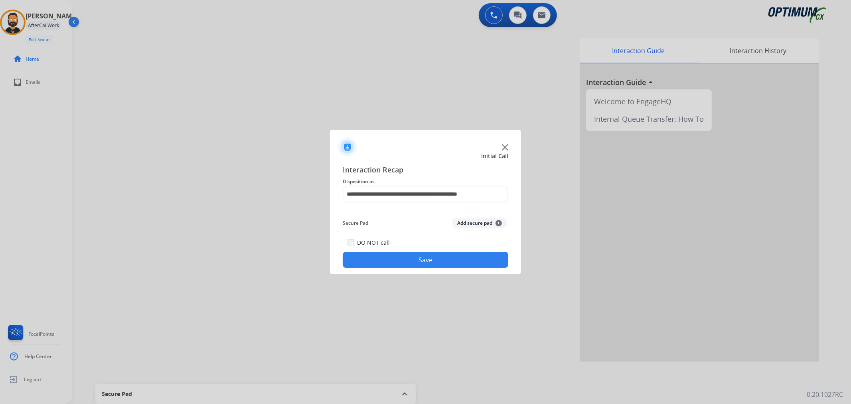
click at [377, 269] on div "**********" at bounding box center [425, 216] width 191 height 117
click at [361, 260] on button "Save" at bounding box center [426, 260] width 166 height 16
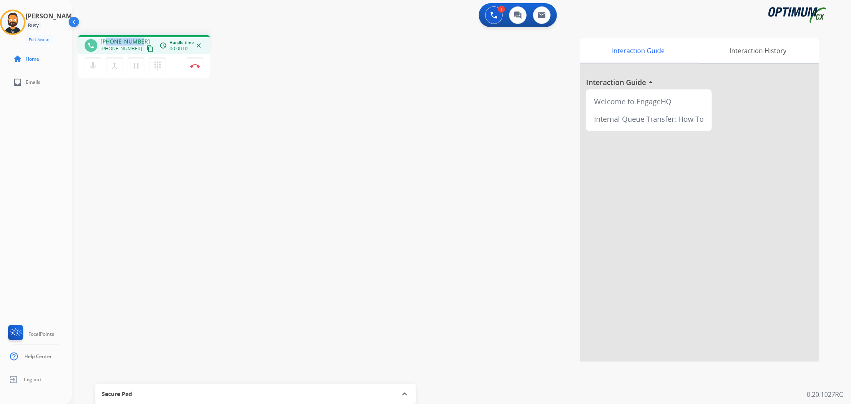
drag, startPoint x: 138, startPoint y: 39, endPoint x: 107, endPoint y: 39, distance: 31.5
click at [107, 39] on span "+12027252556" at bounding box center [125, 42] width 49 height 8
click at [195, 64] on img at bounding box center [195, 66] width 10 height 4
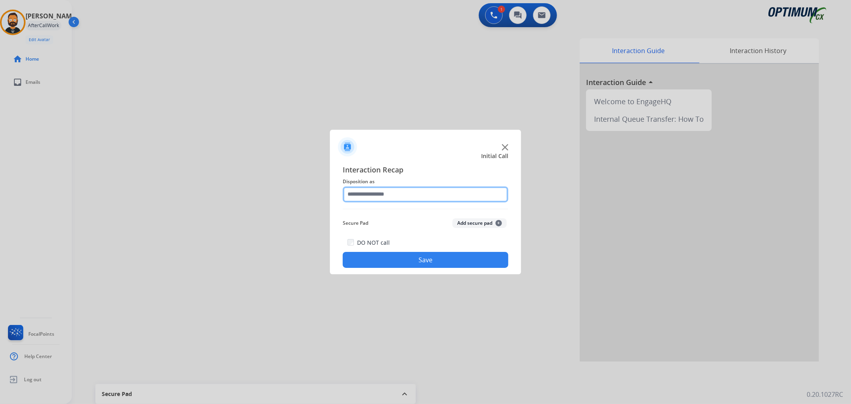
click at [358, 192] on input "text" at bounding box center [426, 194] width 166 height 16
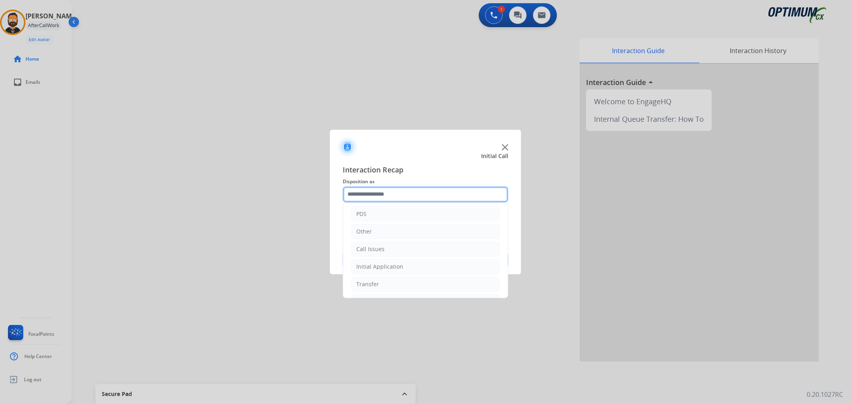
scroll to position [55, 0]
click at [386, 245] on div "Initial Application" at bounding box center [379, 249] width 47 height 8
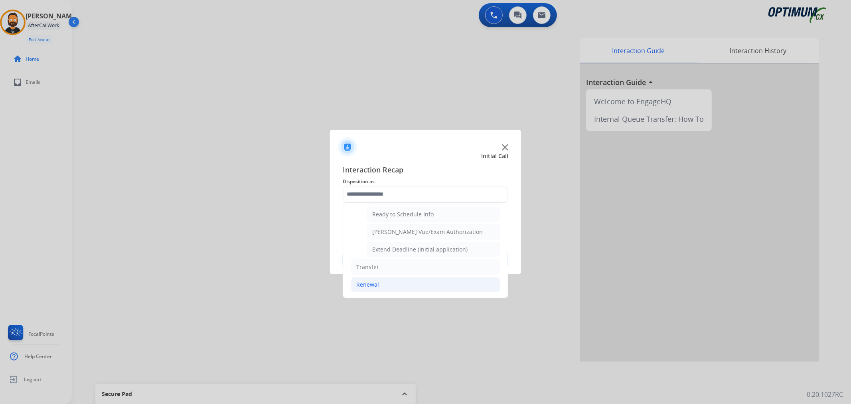
click at [378, 281] on div "Renewal" at bounding box center [367, 285] width 23 height 8
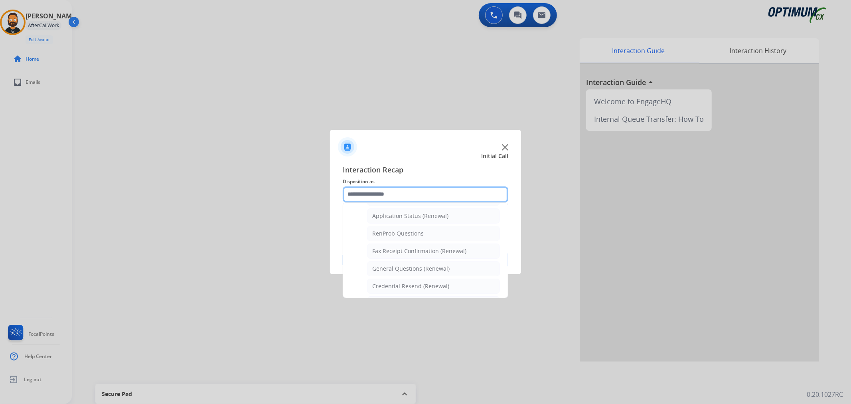
scroll to position [162, 0]
click at [373, 247] on ul "Names Change Questions/Assistance (Renewal) Extend Deadline (Renewal) Applicati…" at bounding box center [425, 312] width 149 height 251
click at [376, 251] on li "RenProb Questions" at bounding box center [433, 254] width 133 height 15
type input "**********"
click at [376, 251] on div "DO NOT call Save" at bounding box center [426, 252] width 166 height 30
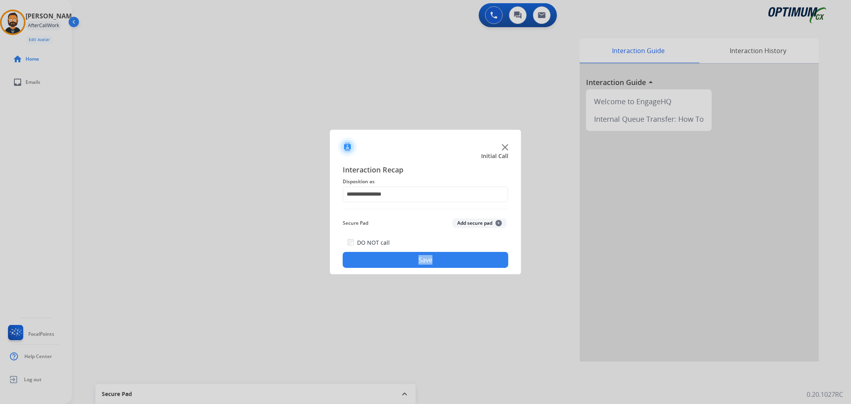
click at [374, 257] on button "Save" at bounding box center [426, 260] width 166 height 16
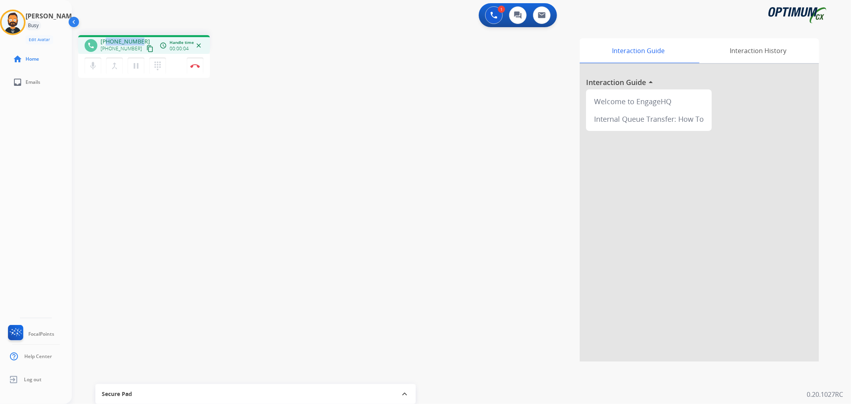
drag, startPoint x: 138, startPoint y: 37, endPoint x: 108, endPoint y: 39, distance: 30.0
click at [108, 39] on span "+12255733597" at bounding box center [125, 42] width 49 height 8
click at [198, 67] on img at bounding box center [195, 66] width 10 height 4
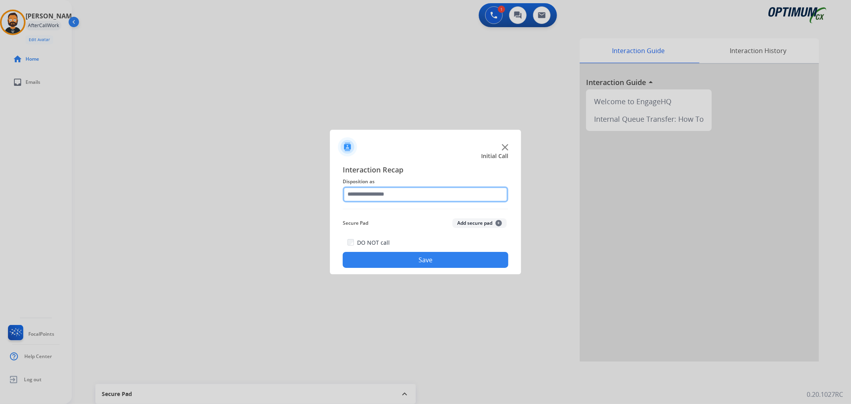
click at [356, 190] on input "text" at bounding box center [426, 194] width 166 height 16
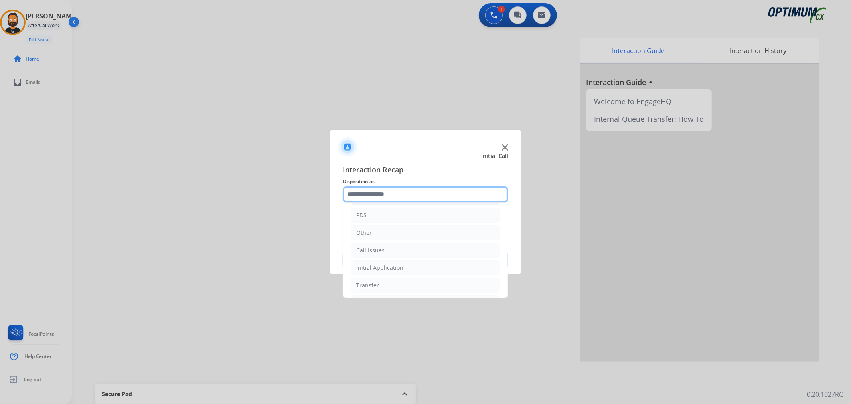
scroll to position [55, 0]
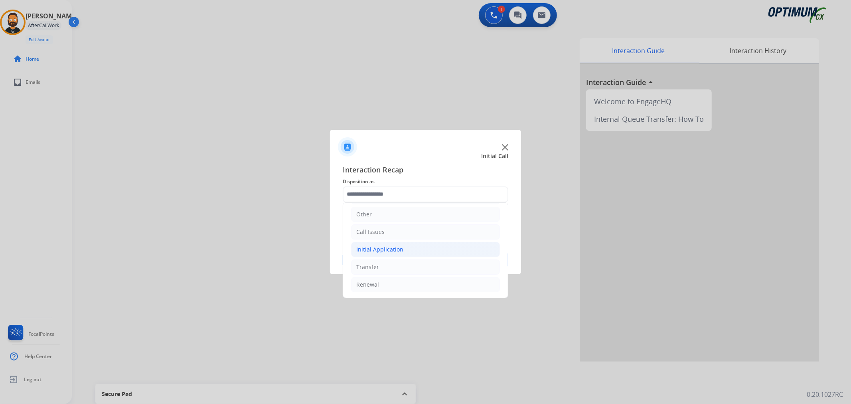
click at [380, 247] on div "Initial Application" at bounding box center [379, 249] width 47 height 8
click at [378, 278] on li "Appeals" at bounding box center [433, 284] width 133 height 15
type input "*******"
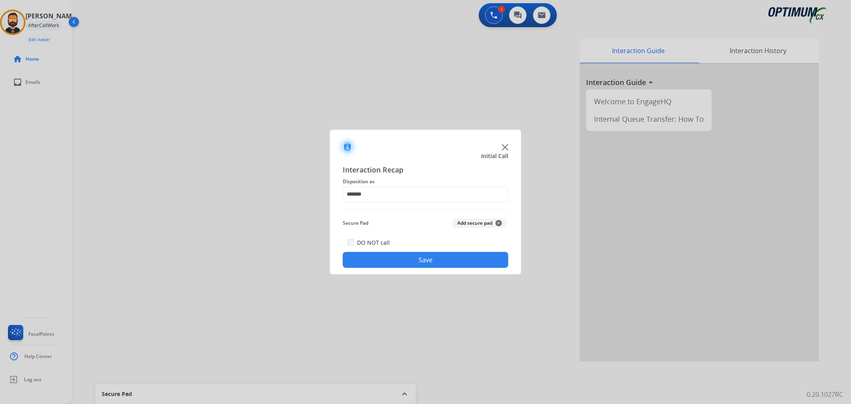
click at [382, 265] on button "Save" at bounding box center [426, 260] width 166 height 16
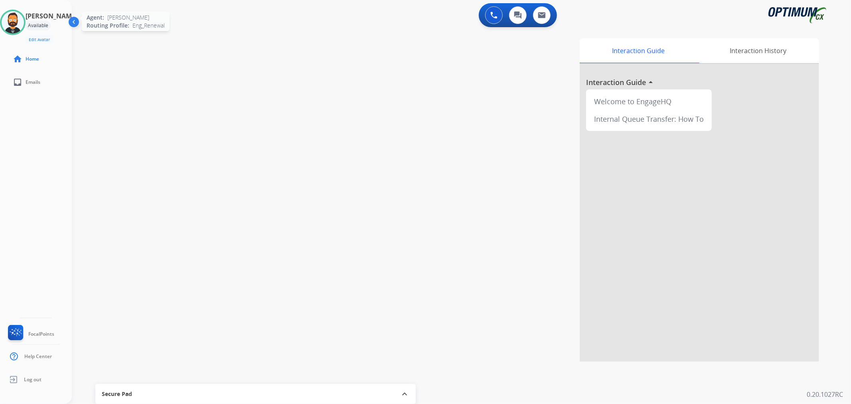
click at [18, 33] on img at bounding box center [13, 22] width 22 height 22
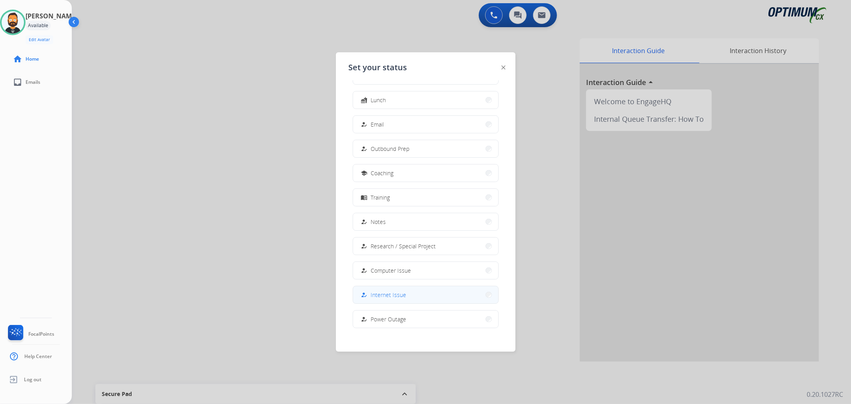
scroll to position [75, 0]
click at [398, 308] on button "work_off Offline" at bounding box center [425, 313] width 145 height 17
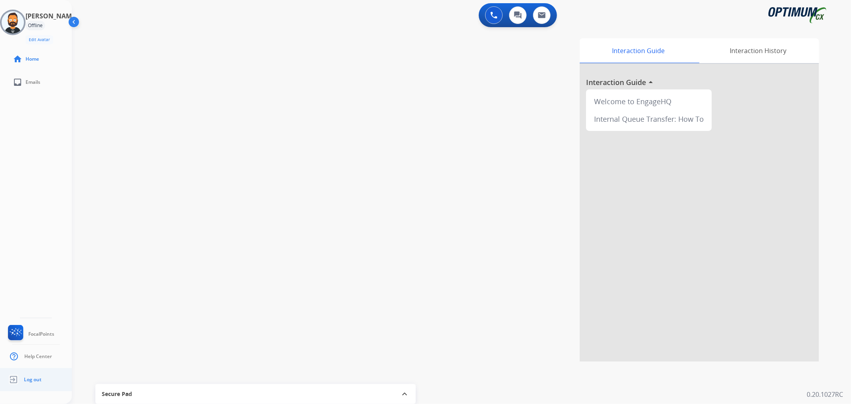
click at [48, 379] on ul "Log out" at bounding box center [36, 379] width 72 height 23
